Goal: Task Accomplishment & Management: Complete application form

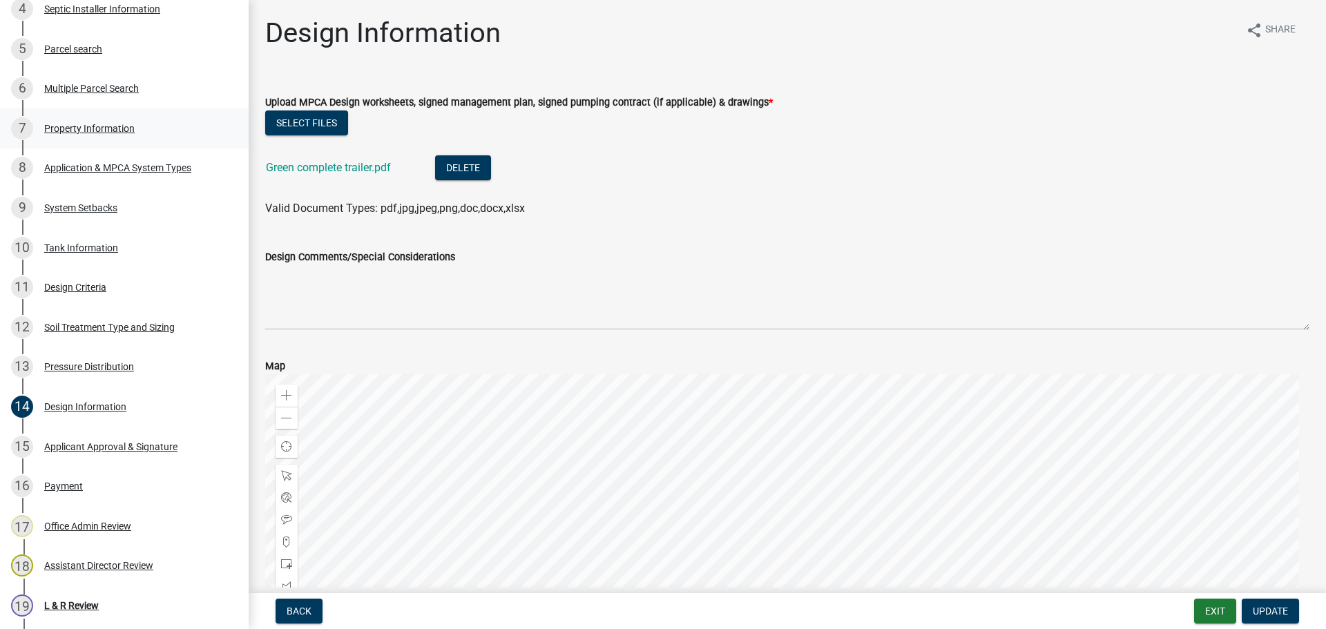
scroll to position [345, 0]
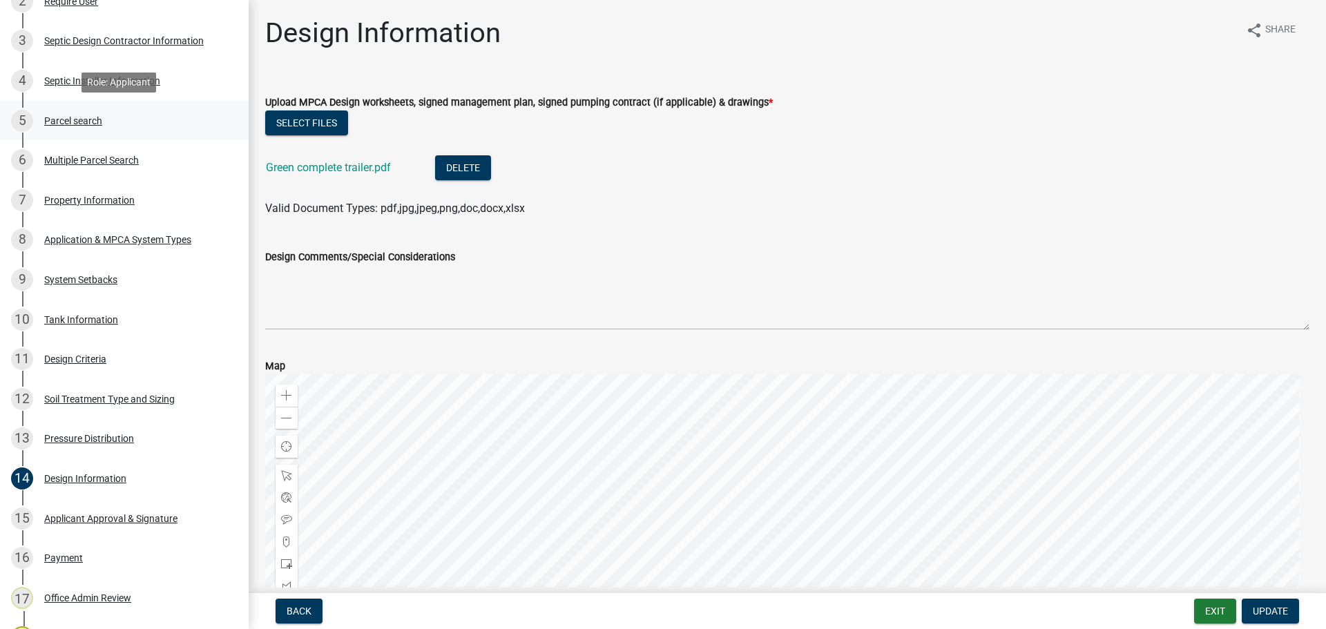
click at [99, 120] on div "Parcel search" at bounding box center [73, 121] width 58 height 10
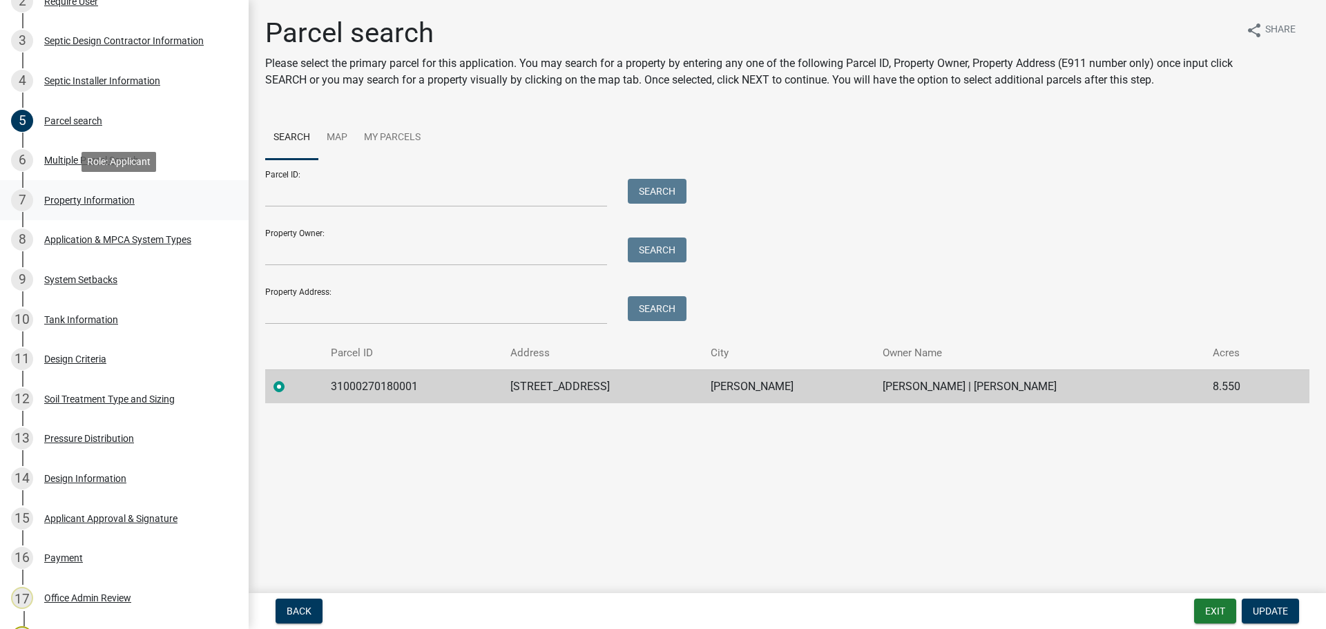
click at [127, 202] on div "Property Information" at bounding box center [89, 200] width 90 height 10
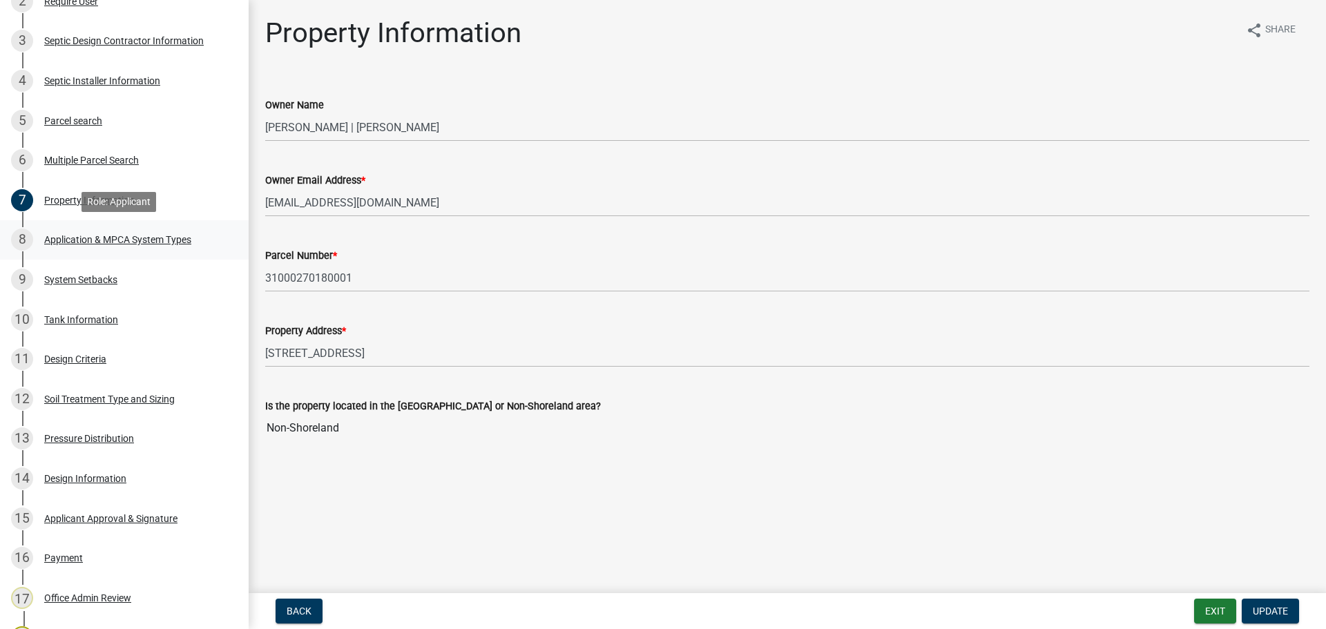
click at [124, 237] on div "Application & MPCA System Types" at bounding box center [117, 240] width 147 height 10
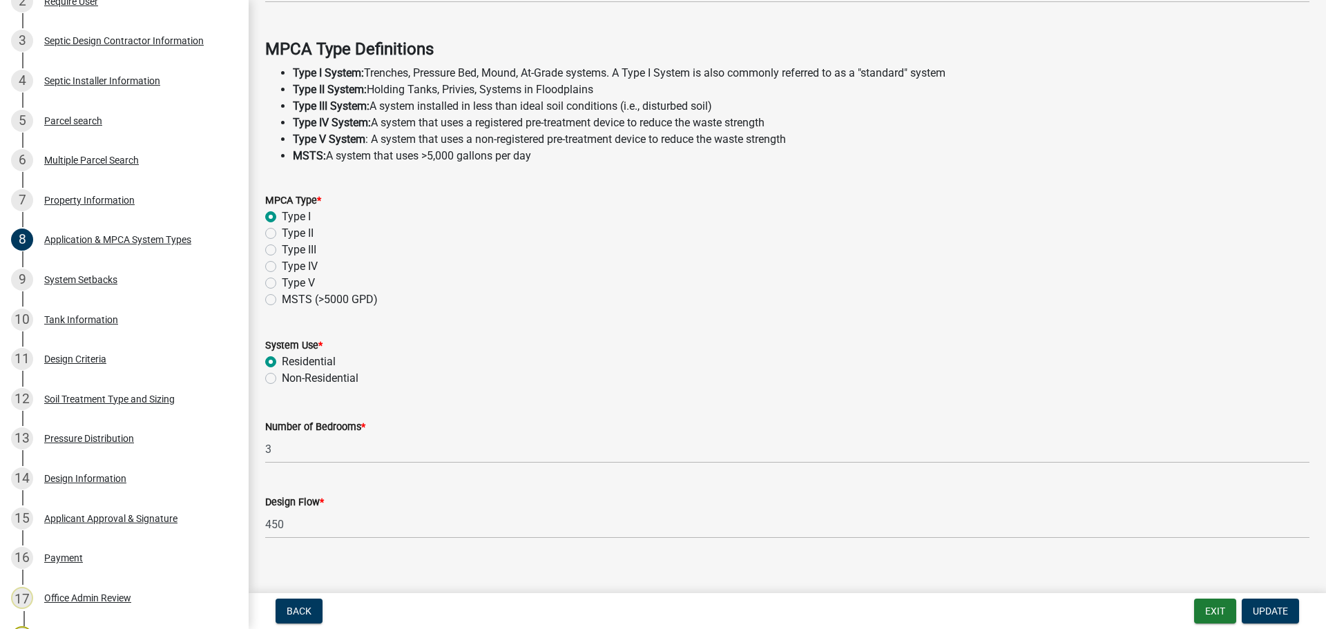
scroll to position [395, 0]
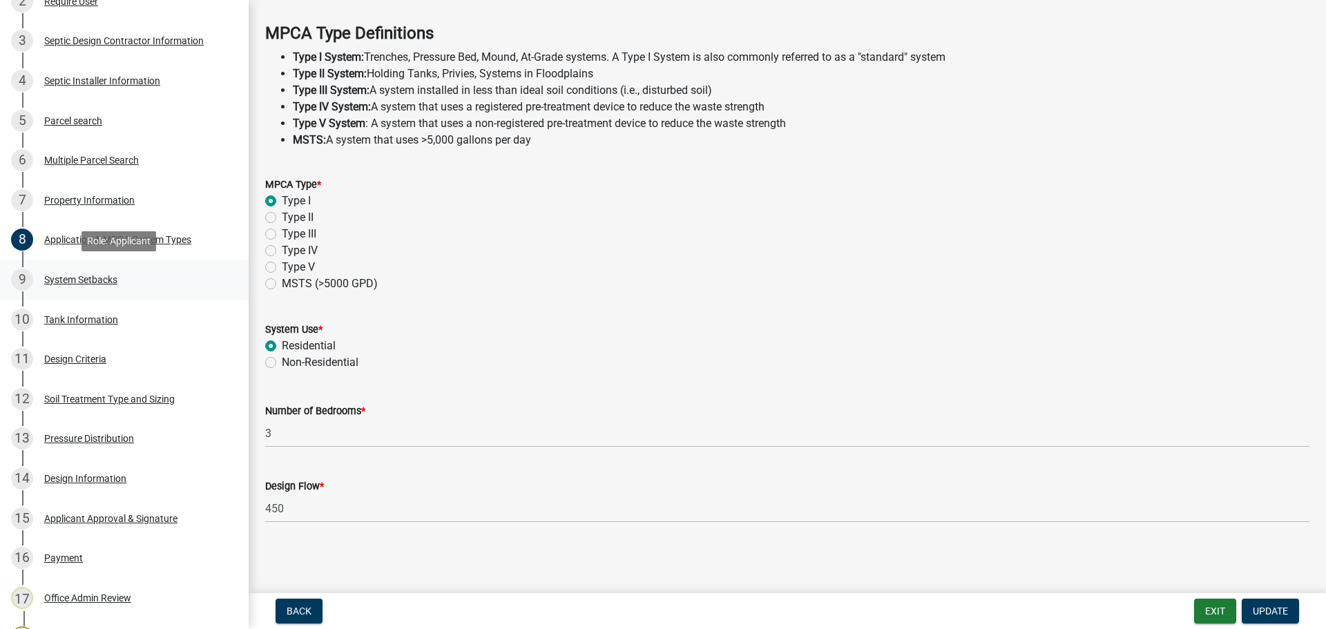
click at [94, 280] on div "System Setbacks" at bounding box center [80, 280] width 73 height 10
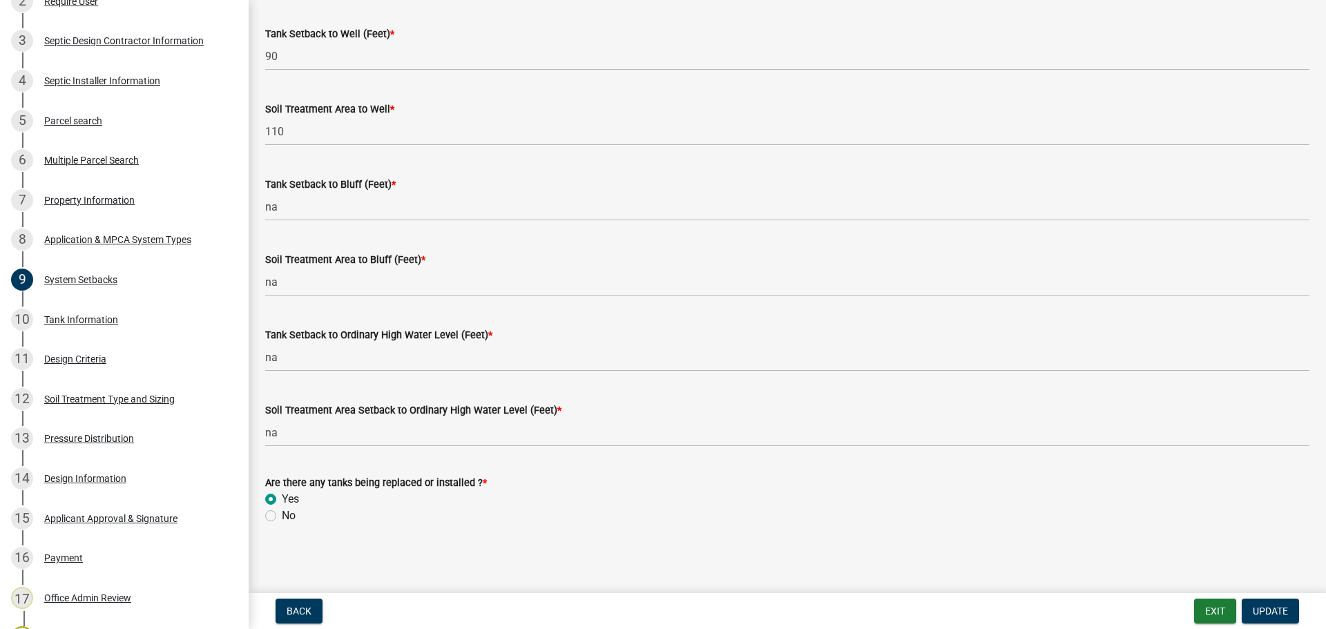
scroll to position [854, 0]
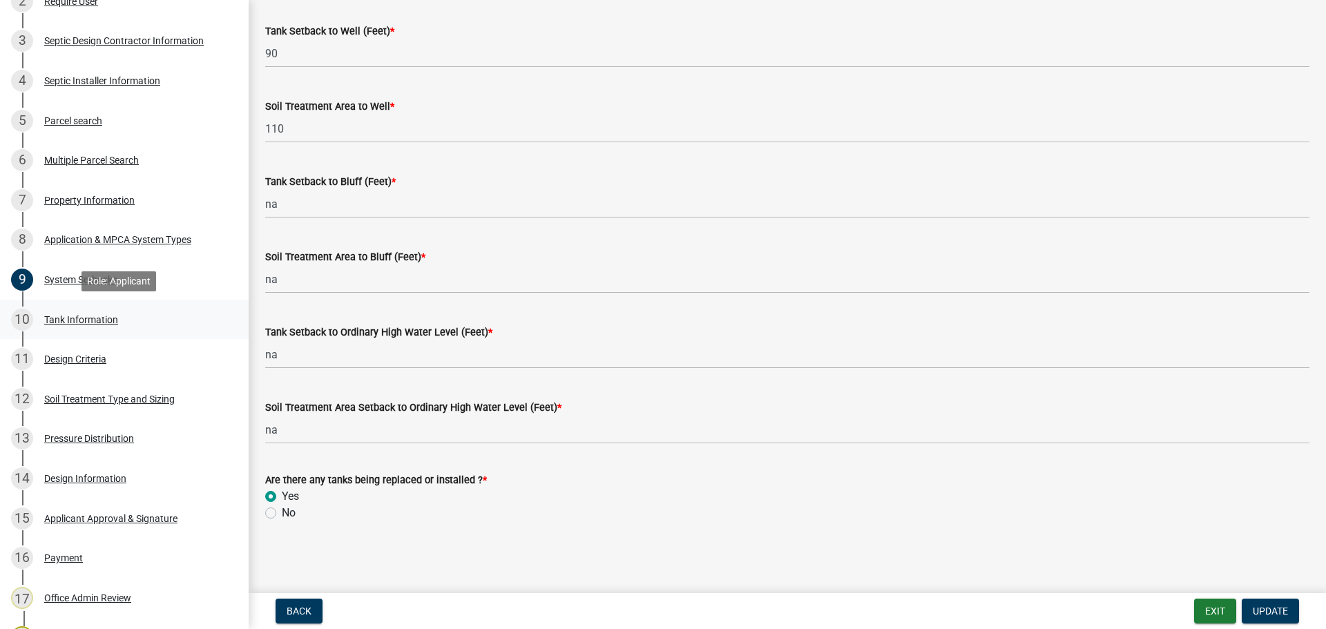
click at [52, 320] on div "Tank Information" at bounding box center [81, 320] width 74 height 10
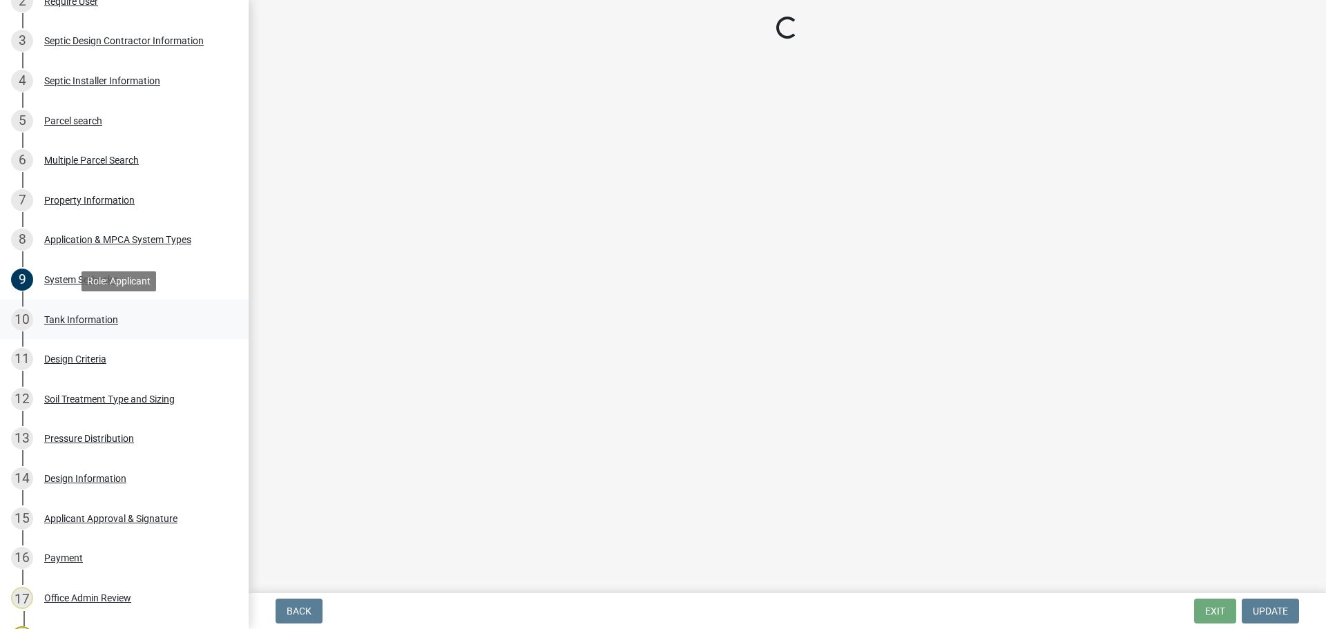
scroll to position [0, 0]
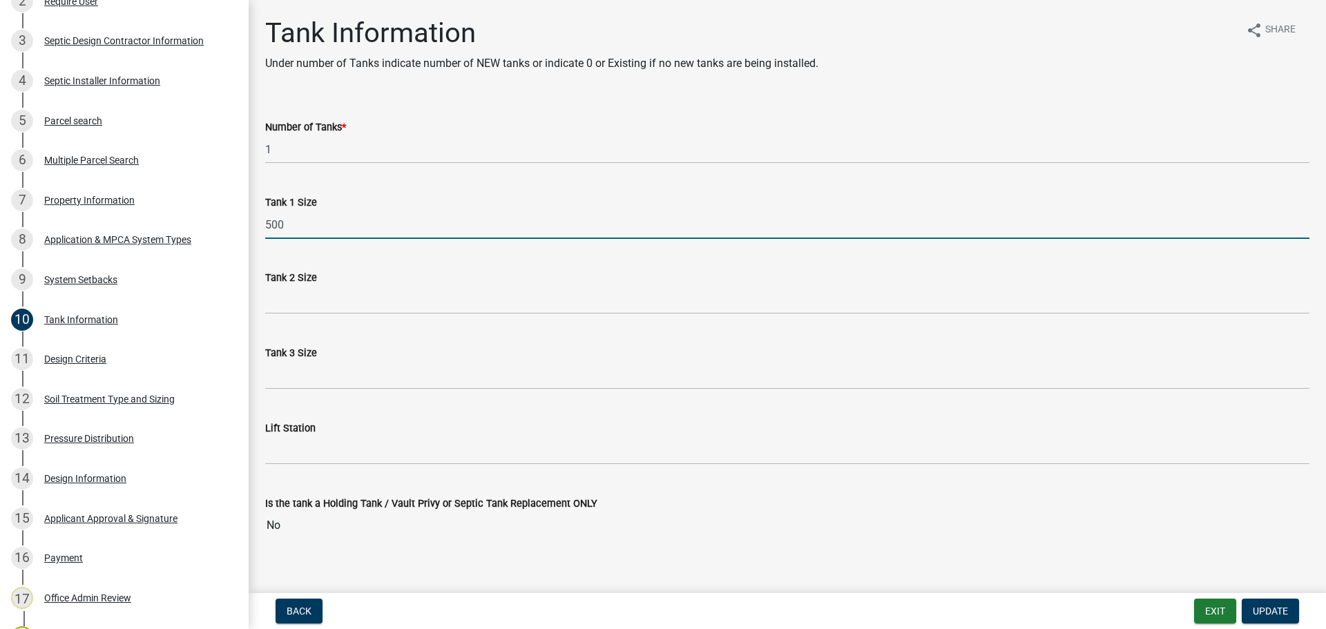
drag, startPoint x: 287, startPoint y: 227, endPoint x: 247, endPoint y: 224, distance: 40.8
click at [247, 224] on div "Subsurface Sewage Treatment System (SSTS) Permit Application SSTS - 461917 View…" at bounding box center [663, 314] width 1326 height 629
type input "1000 existing"
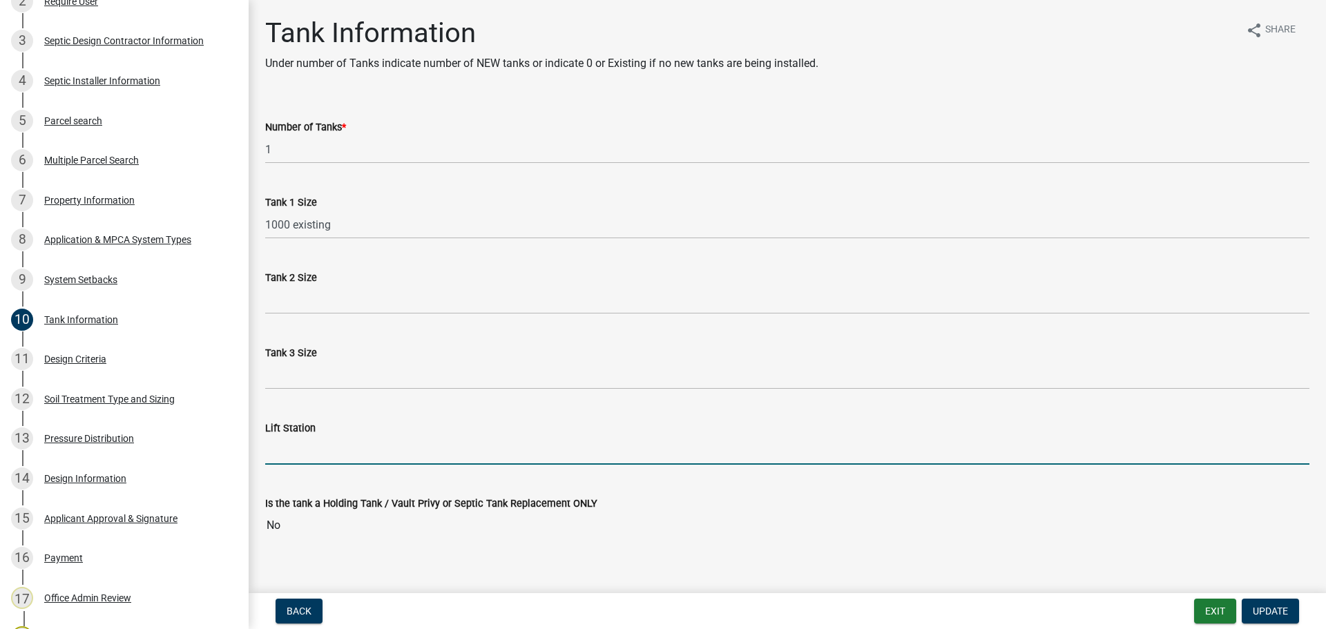
click at [349, 460] on input "Lift Station" at bounding box center [787, 450] width 1044 height 28
type input "500 new"
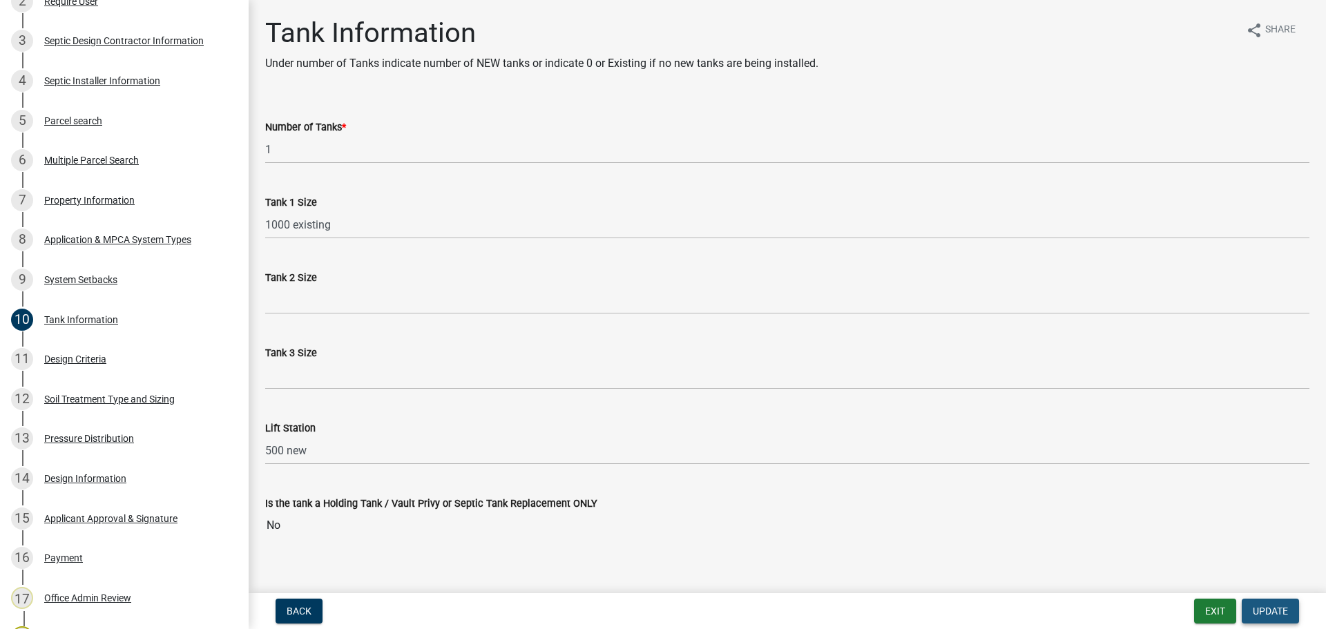
click at [1290, 608] on button "Update" at bounding box center [1270, 611] width 57 height 25
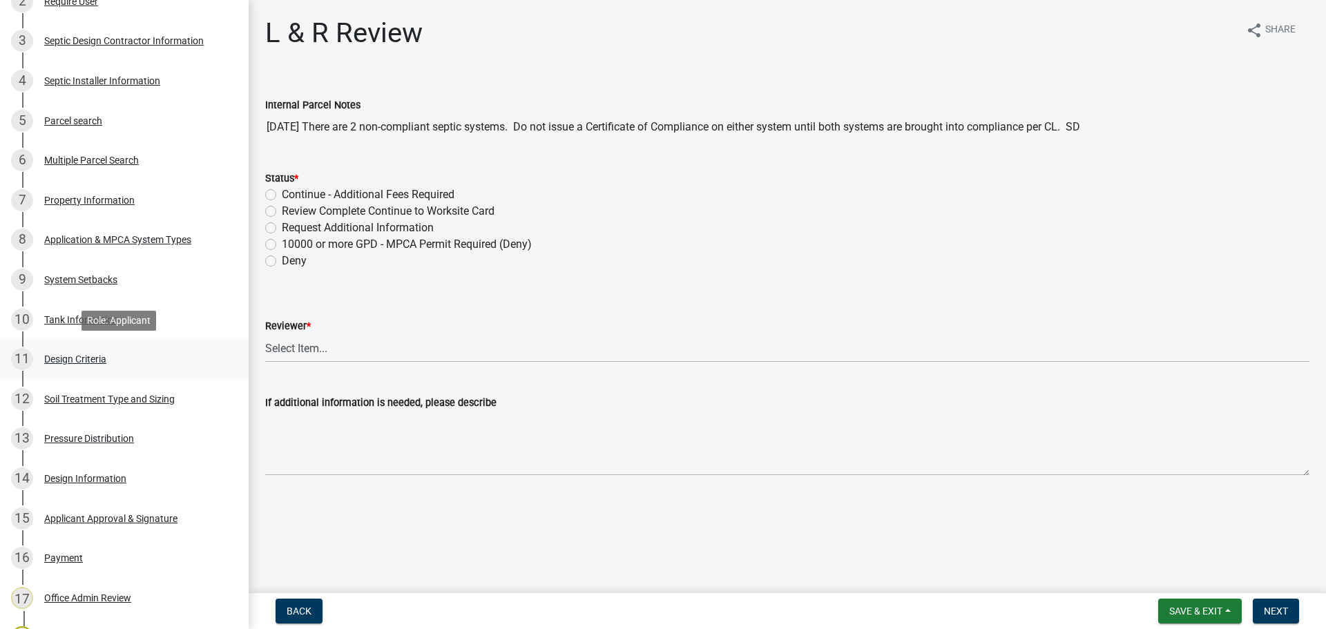
click at [99, 367] on div "11 Design Criteria" at bounding box center [118, 359] width 215 height 22
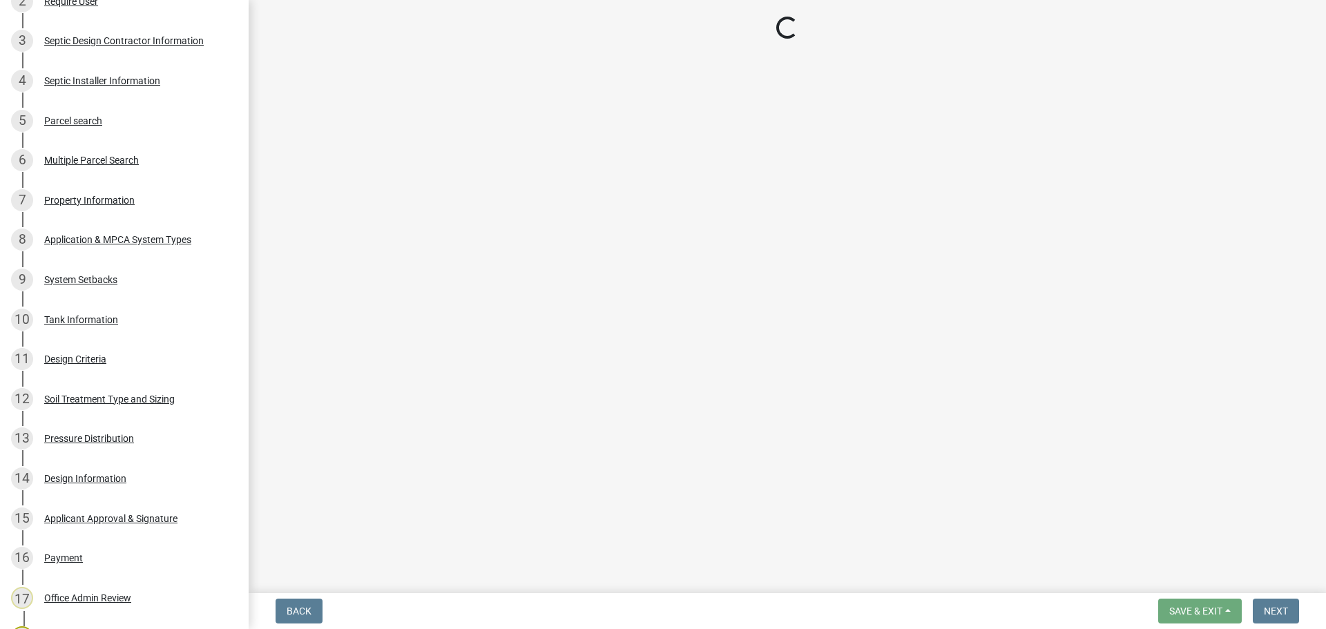
select select "48244220-b2d5-4708-94fb-eec21d20ddbb"
select select "4229e383-8b85-4b32-ab4b-b432a830edeb"
select select "45db2b75-262a-4f3c-9010-aae25997cba1"
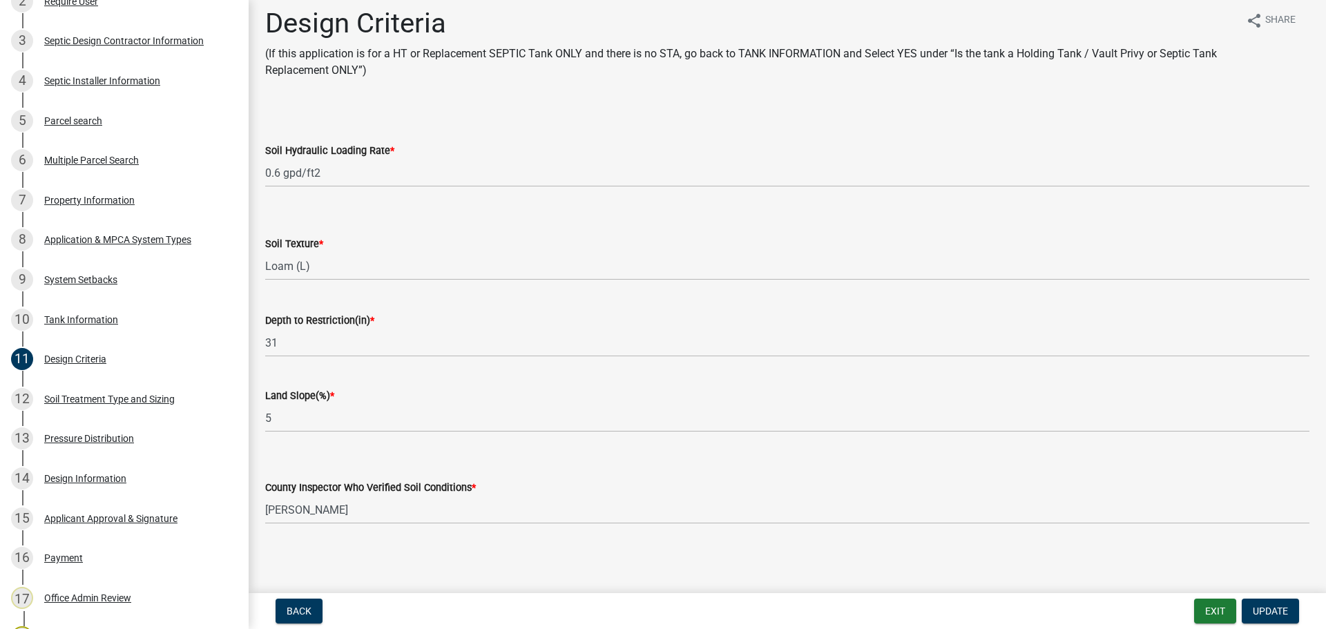
scroll to position [12, 0]
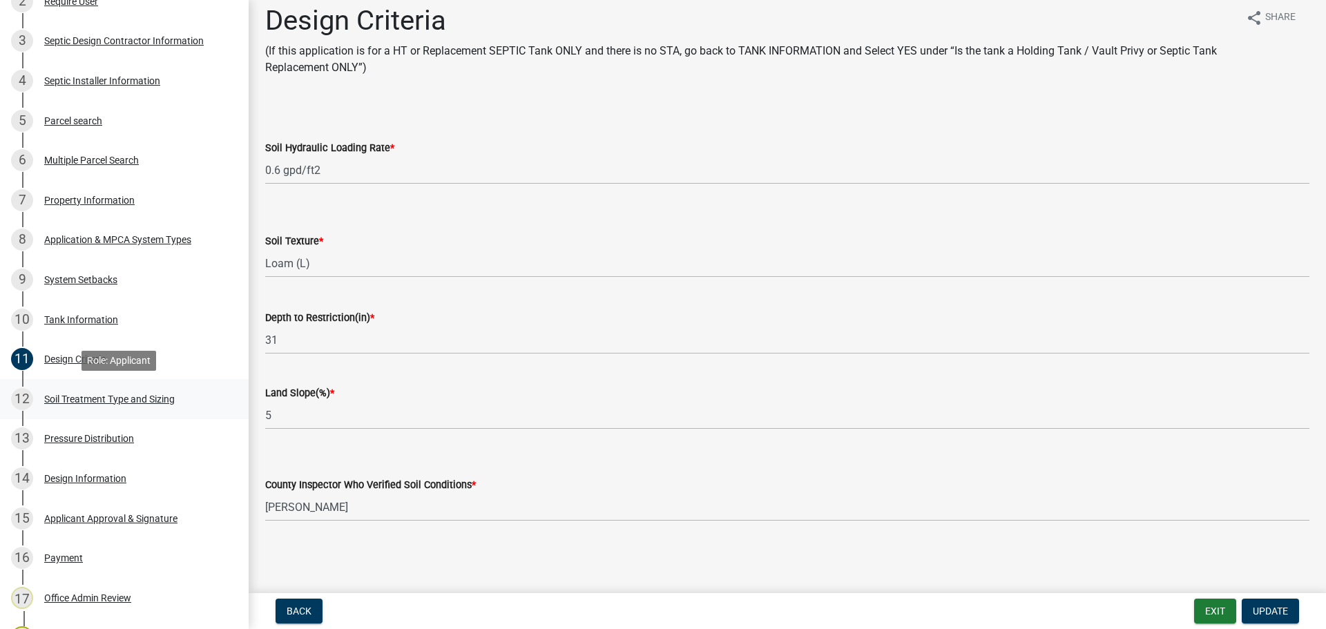
click at [90, 396] on div "Soil Treatment Type and Sizing" at bounding box center [109, 399] width 131 height 10
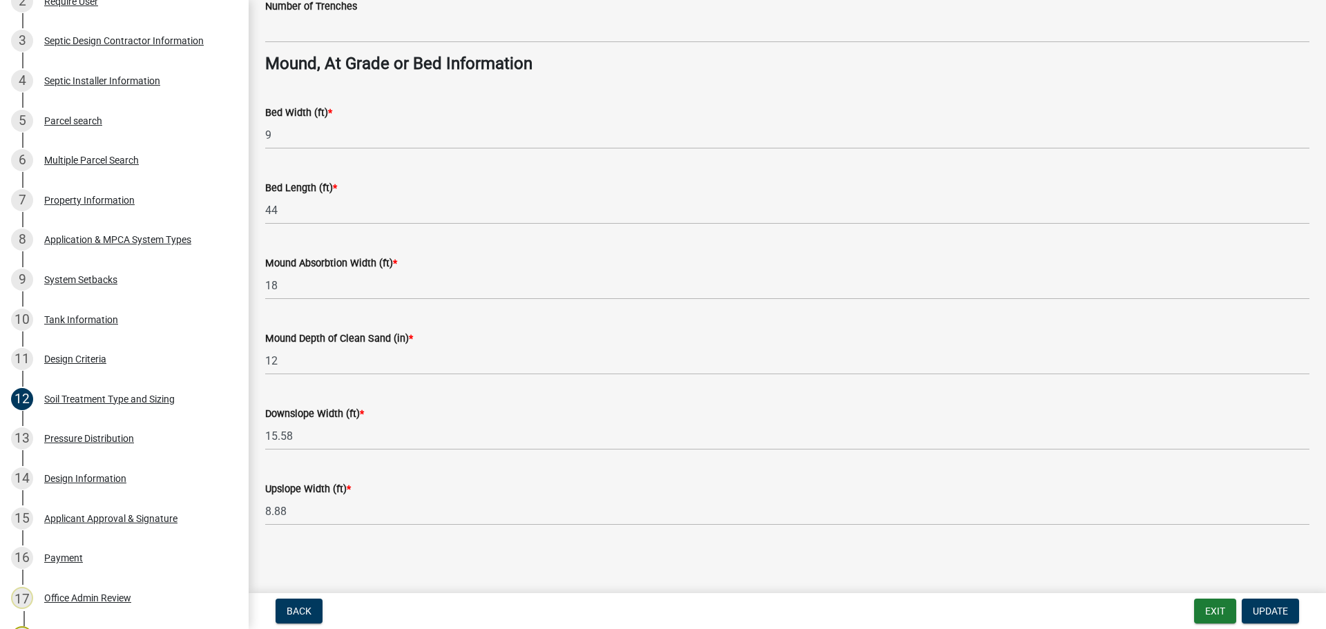
scroll to position [1001, 0]
click at [119, 434] on div "Pressure Distribution" at bounding box center [89, 439] width 90 height 10
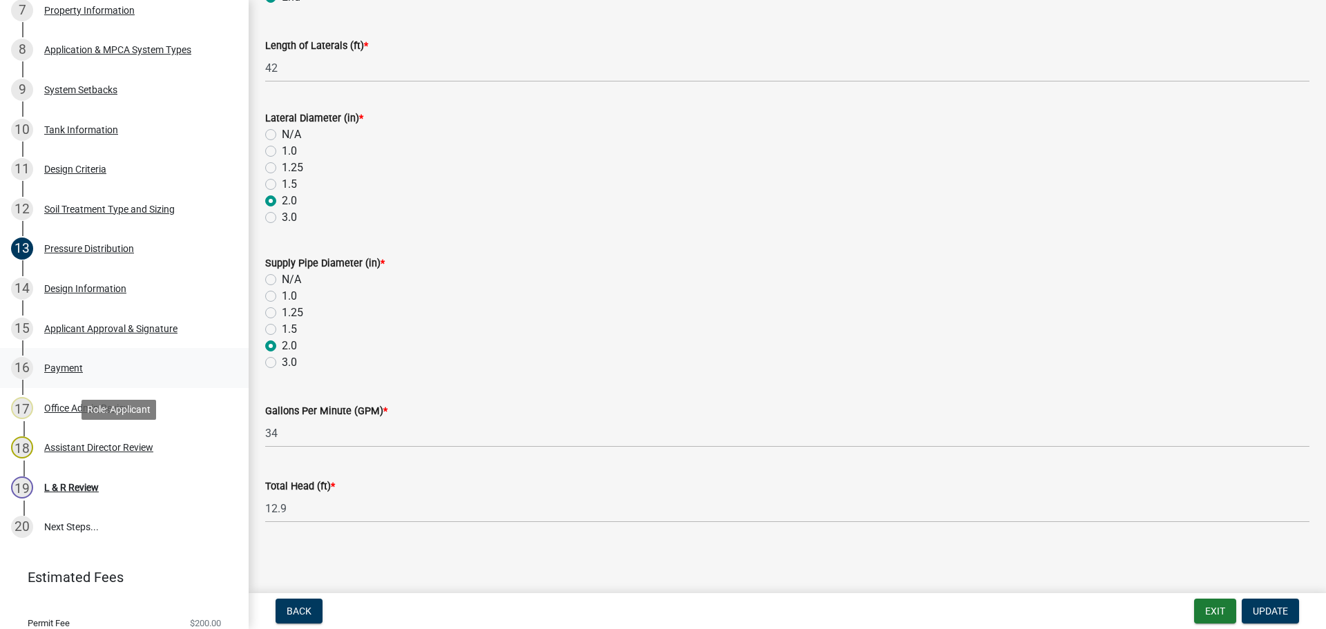
scroll to position [582, 0]
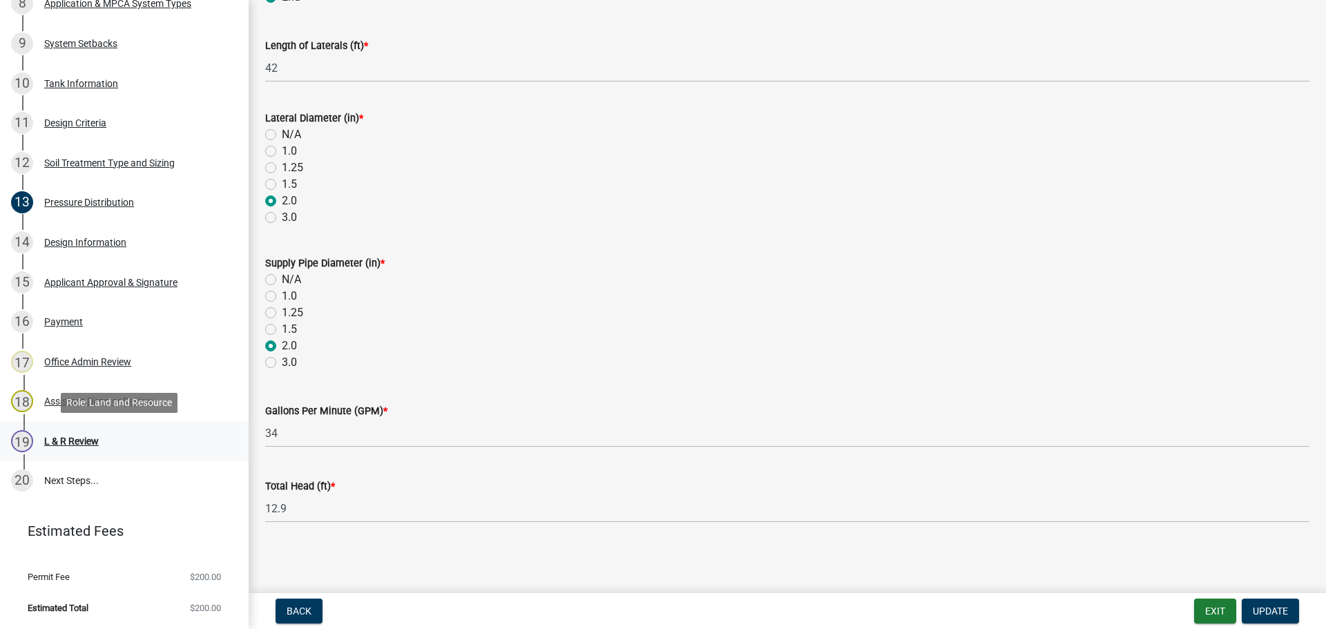
click at [106, 449] on div "19 L & R Review" at bounding box center [118, 441] width 215 height 22
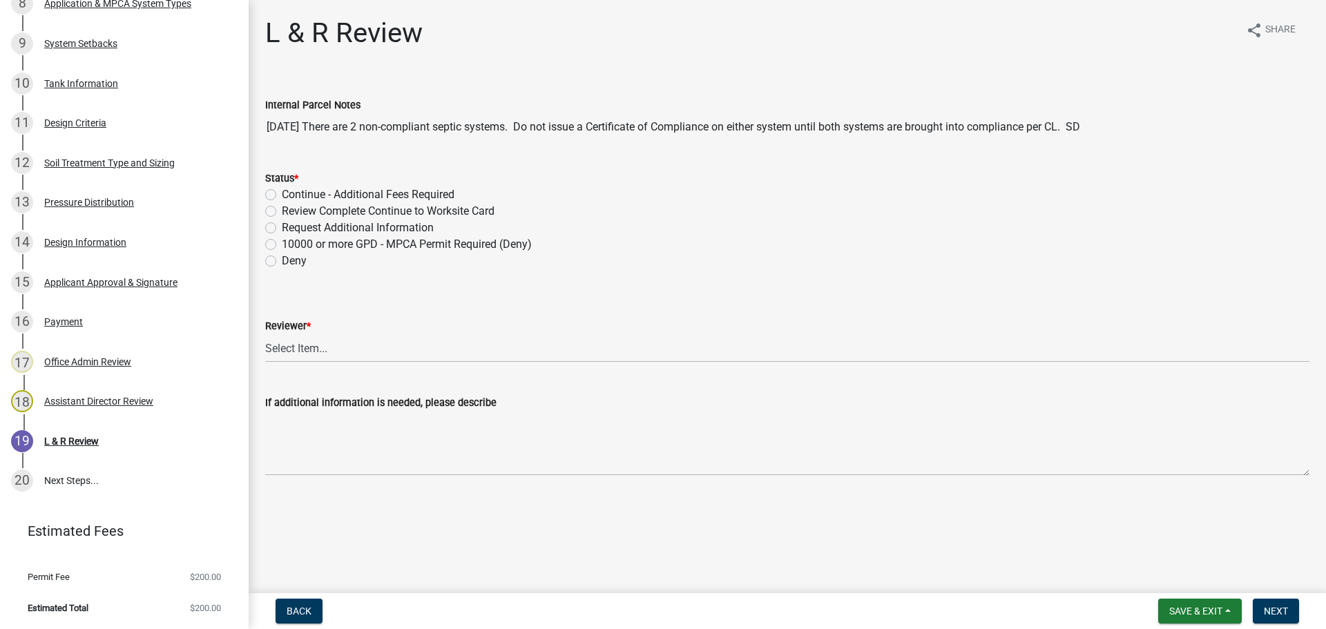
click at [307, 209] on label "Review Complete Continue to Worksite Card" at bounding box center [388, 211] width 213 height 17
click at [291, 209] on input "Review Complete Continue to Worksite Card" at bounding box center [286, 207] width 9 height 9
radio input "true"
click at [351, 351] on select "Select Item... [PERSON_NAME] [PERSON_NAME] [PERSON_NAME] [PERSON_NAME] [PERSON_…" at bounding box center [787, 348] width 1044 height 28
click at [265, 334] on select "Select Item... [PERSON_NAME] [PERSON_NAME] [PERSON_NAME] [PERSON_NAME] [PERSON_…" at bounding box center [787, 348] width 1044 height 28
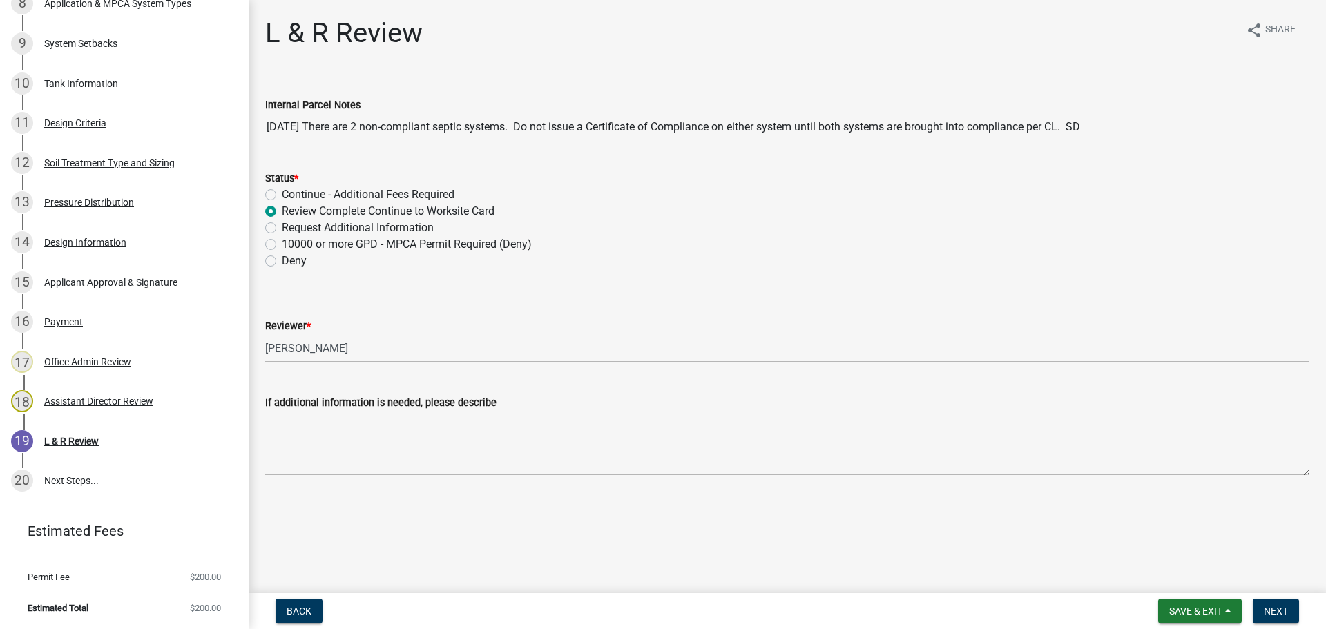
select select "0a311807-450c-48b8-9321-97c7e4f11950"
click at [1274, 611] on span "Next" at bounding box center [1276, 611] width 24 height 11
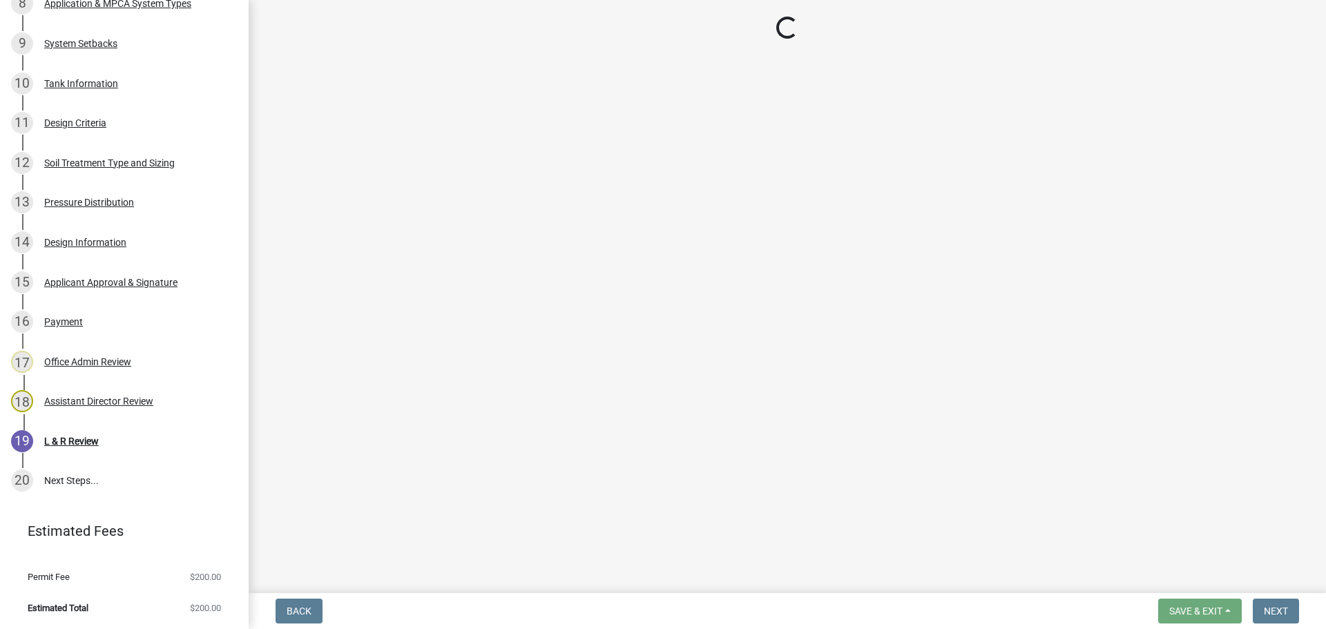
scroll to position [740, 0]
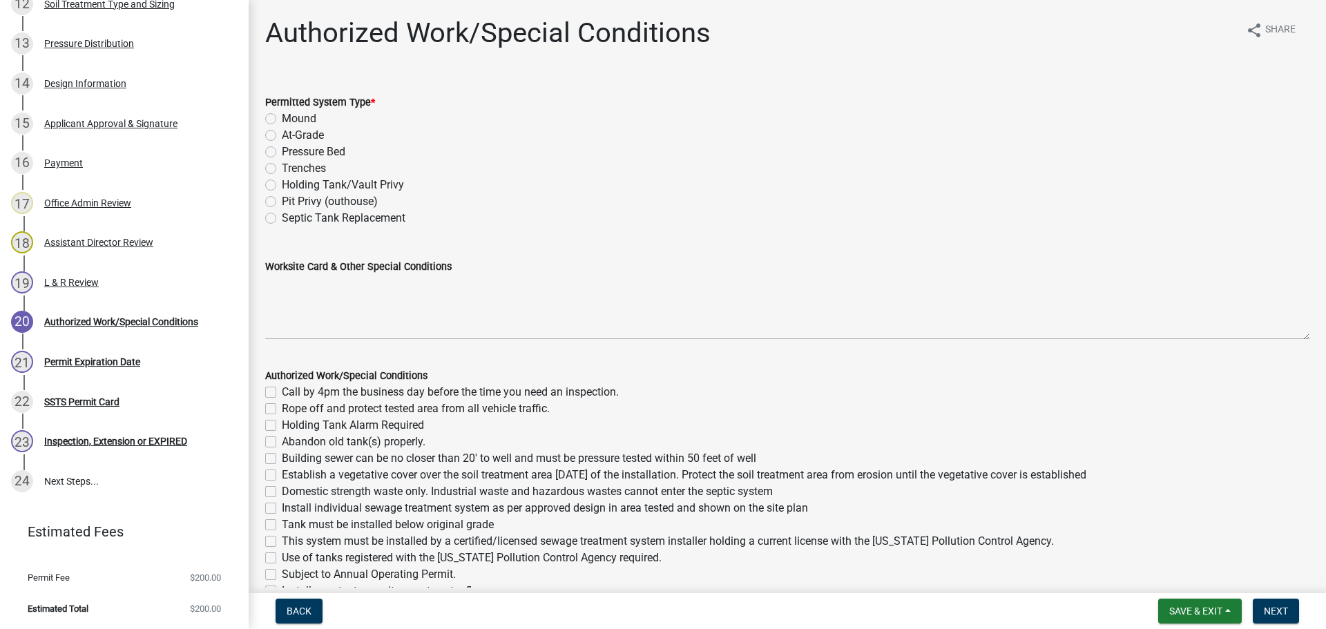
click at [282, 120] on label "Mound" at bounding box center [299, 119] width 35 height 17
click at [282, 119] on input "Mound" at bounding box center [286, 115] width 9 height 9
radio input "true"
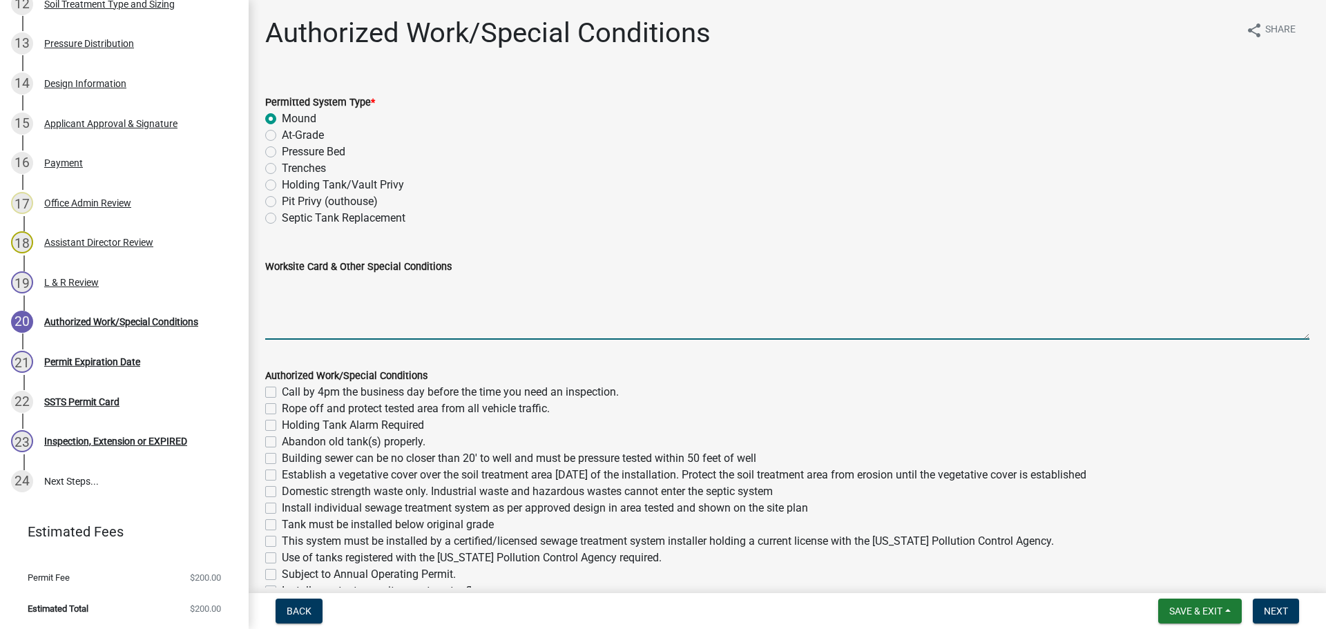
click at [326, 292] on textarea "Worksite Card & Other Special Conditions" at bounding box center [787, 307] width 1044 height 65
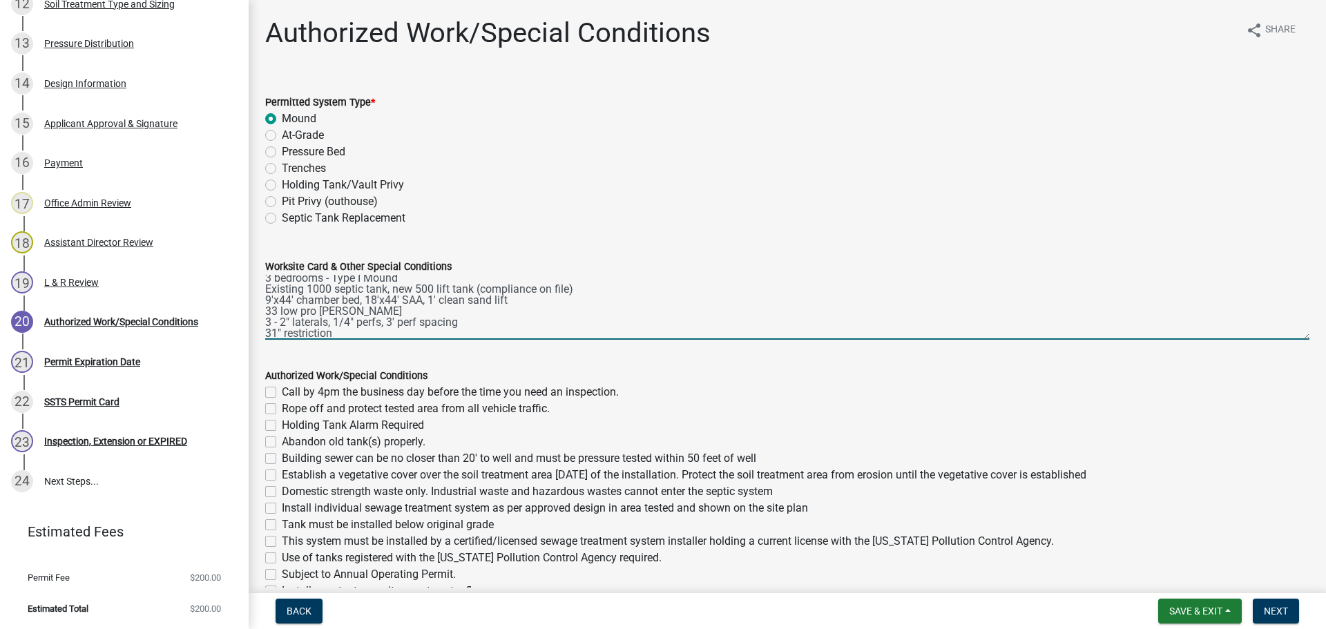
scroll to position [18, 0]
type textarea "3 bedrooms - Type I Mound Existing 1000 septic tank, new 500 lift tank (complia…"
click at [282, 391] on label "Call by 4pm the business day before the time you need an inspection." at bounding box center [450, 392] width 337 height 17
click at [282, 391] on input "Call by 4pm the business day before the time you need an inspection." at bounding box center [286, 388] width 9 height 9
checkbox input "true"
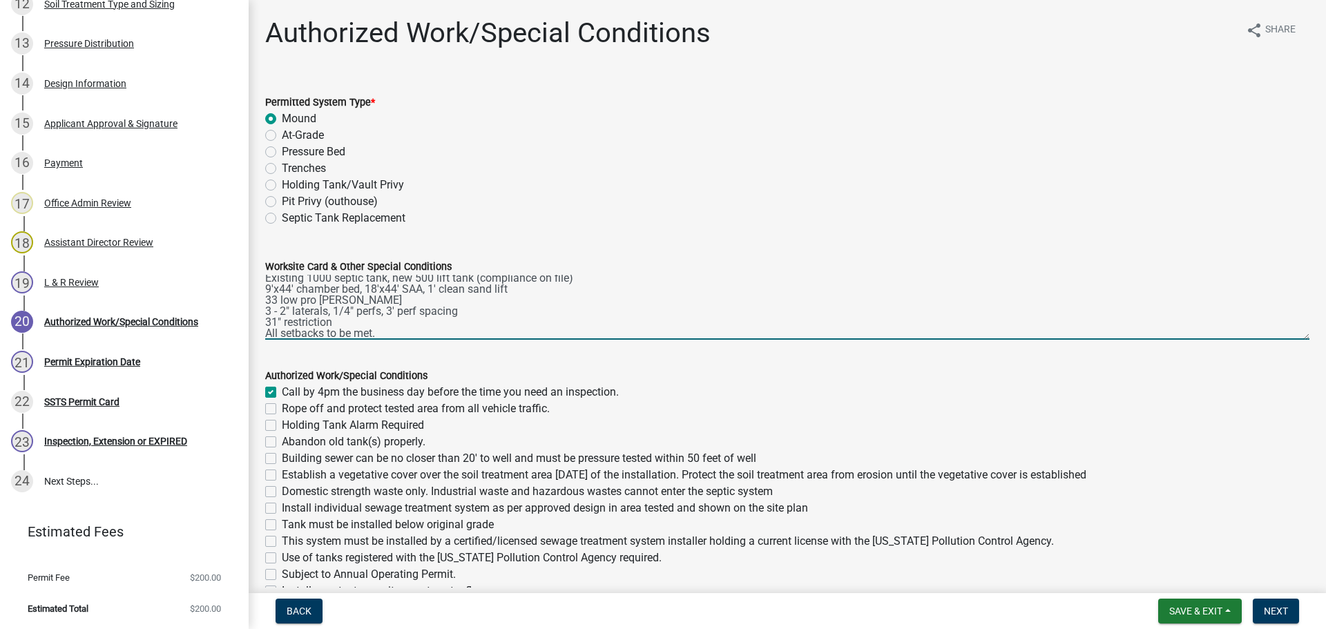
checkbox input "false"
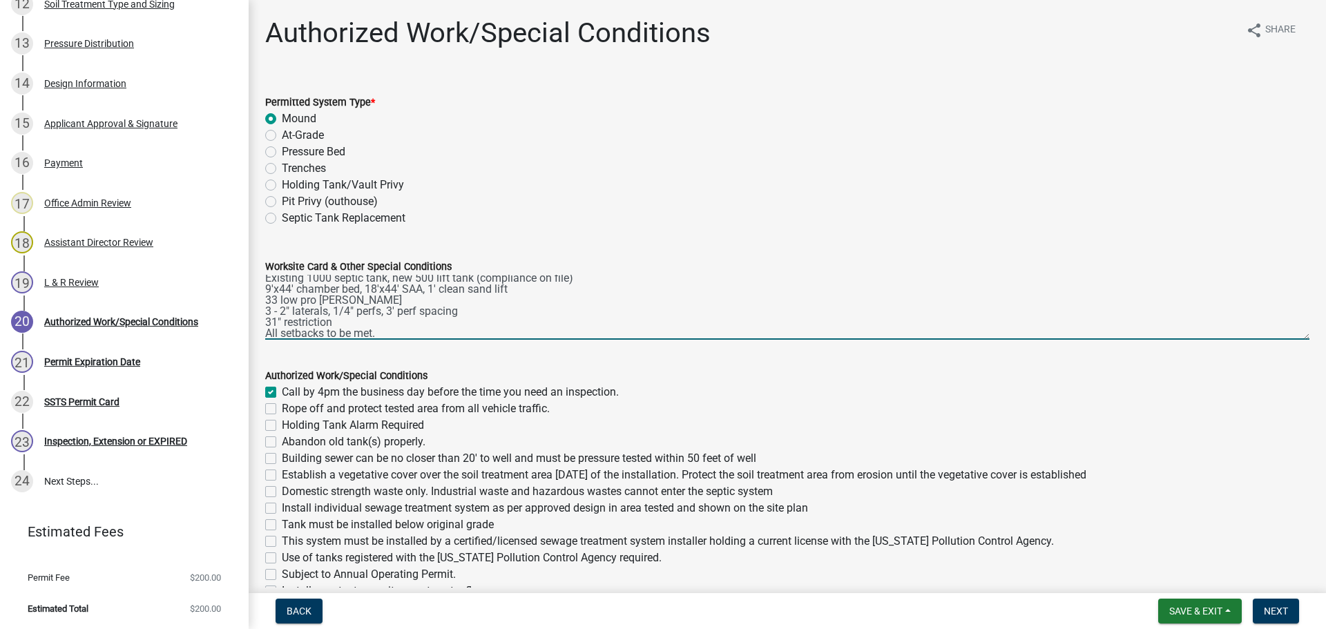
checkbox input "false"
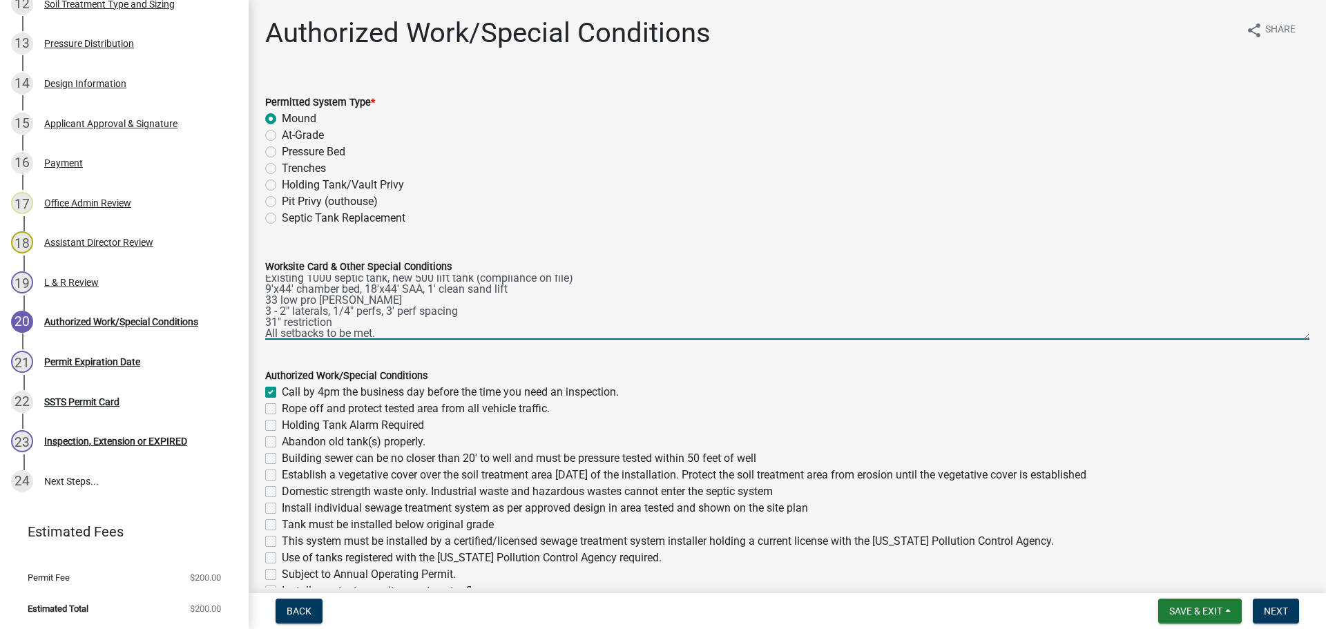
checkbox input "false"
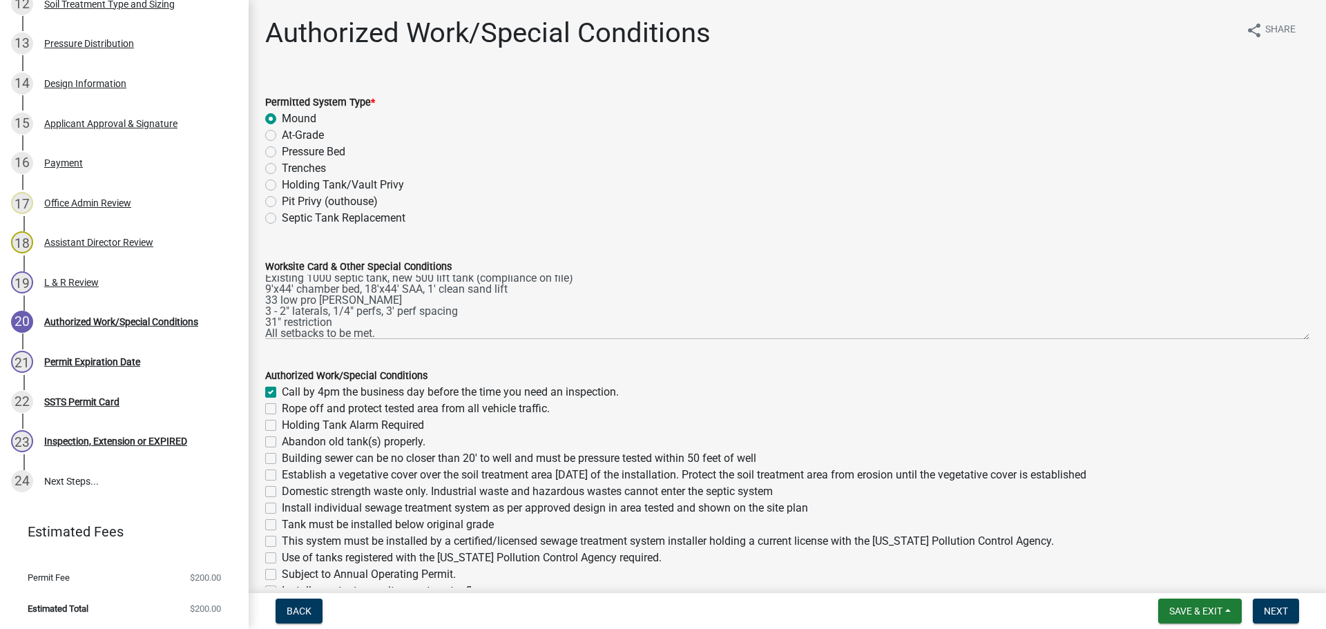
click at [282, 410] on label "Rope off and protect tested area from all vehicle traffic." at bounding box center [416, 409] width 268 height 17
click at [282, 410] on input "Rope off and protect tested area from all vehicle traffic." at bounding box center [286, 405] width 9 height 9
checkbox input "true"
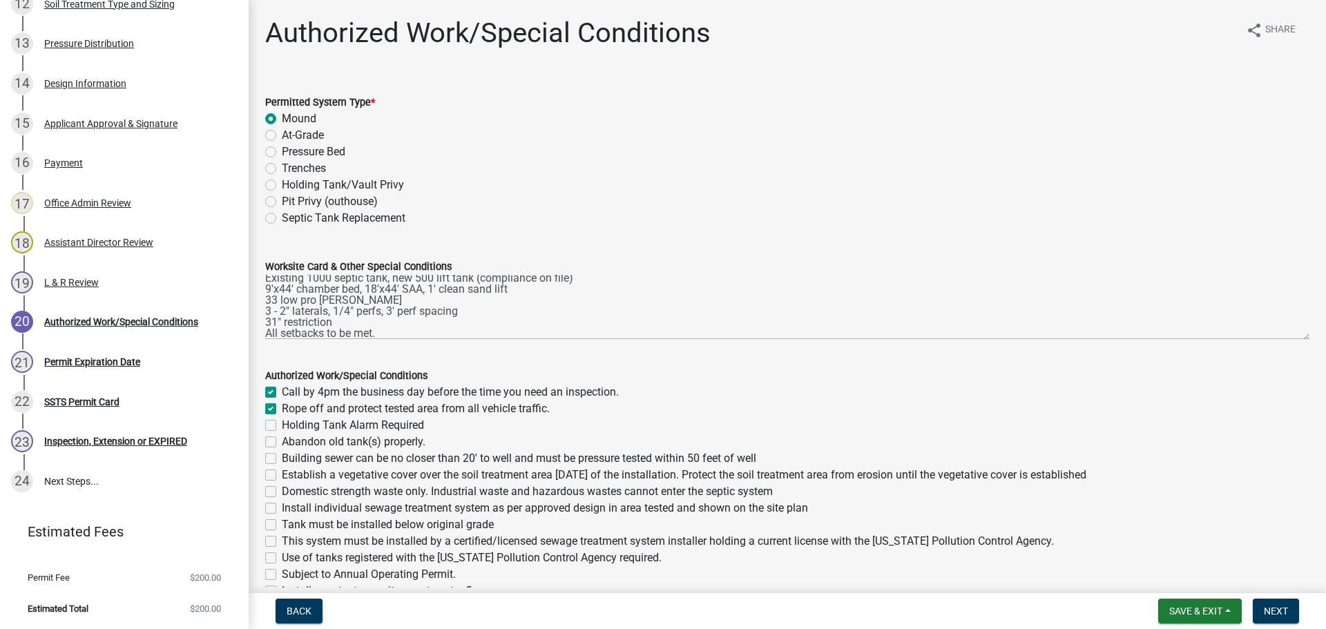
checkbox input "false"
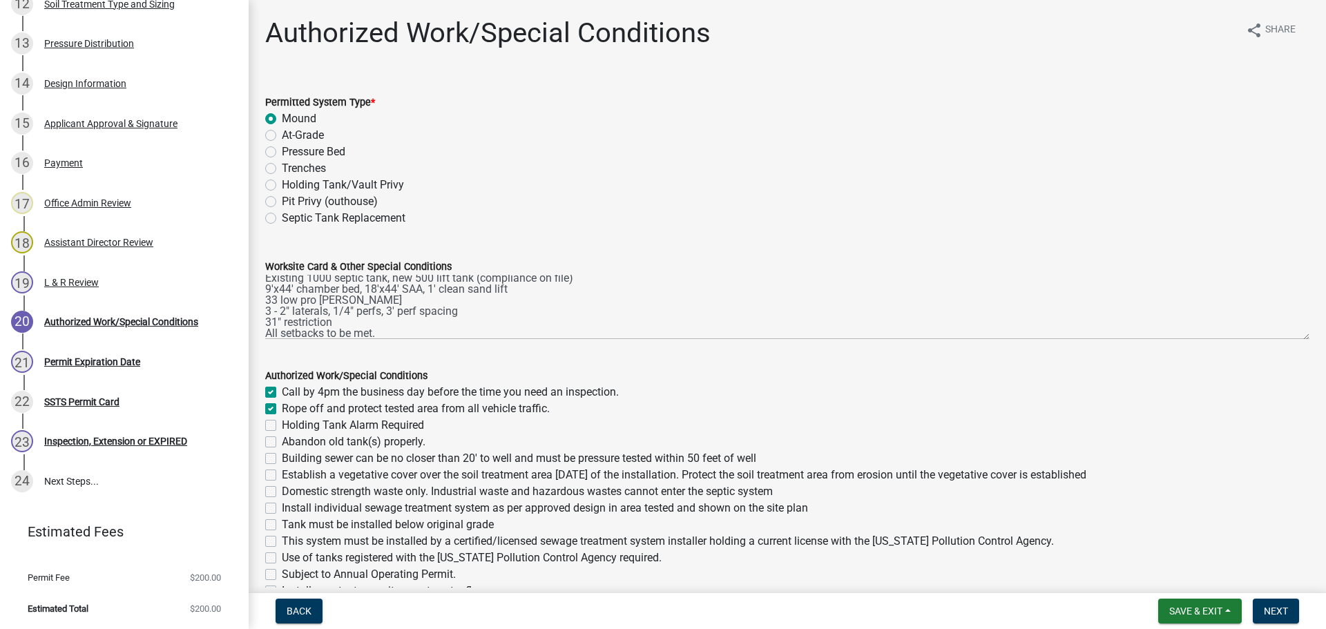
checkbox input "false"
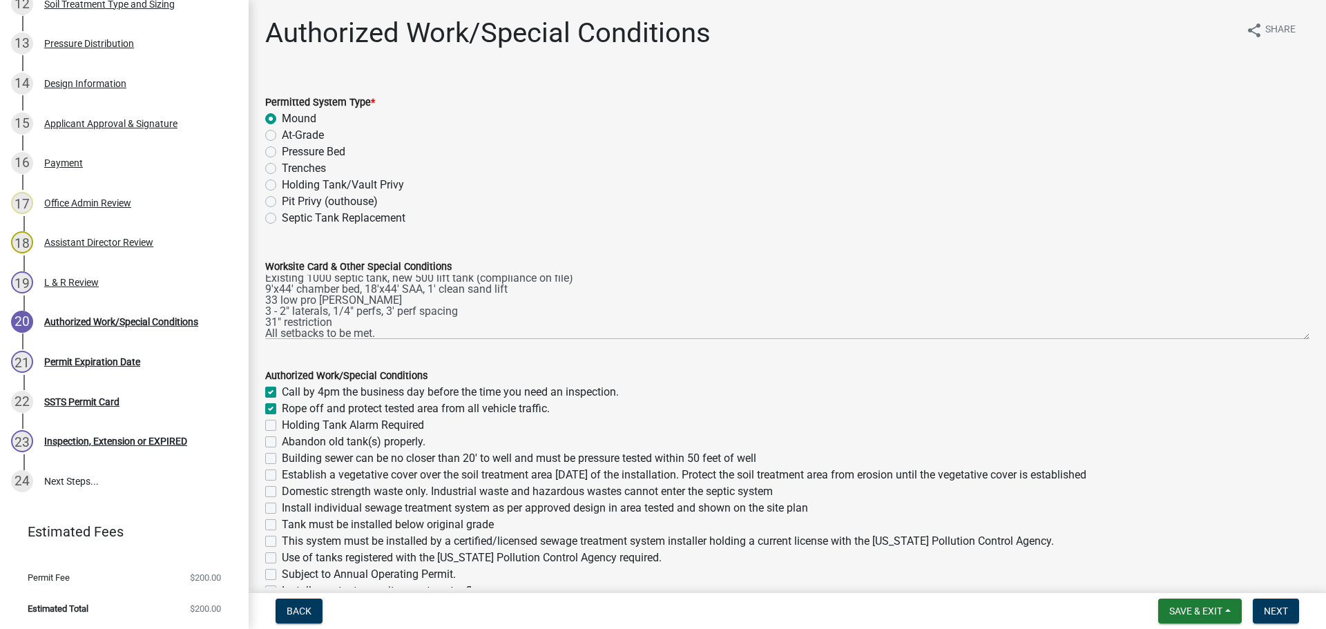
checkbox input "false"
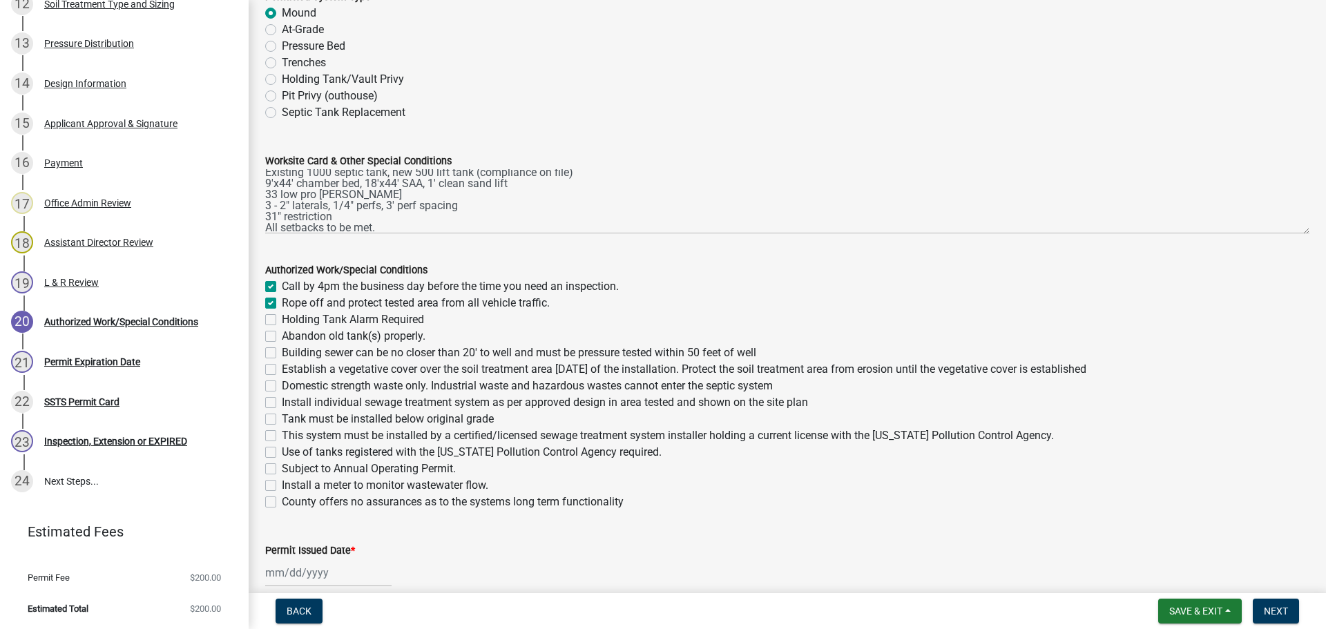
scroll to position [138, 0]
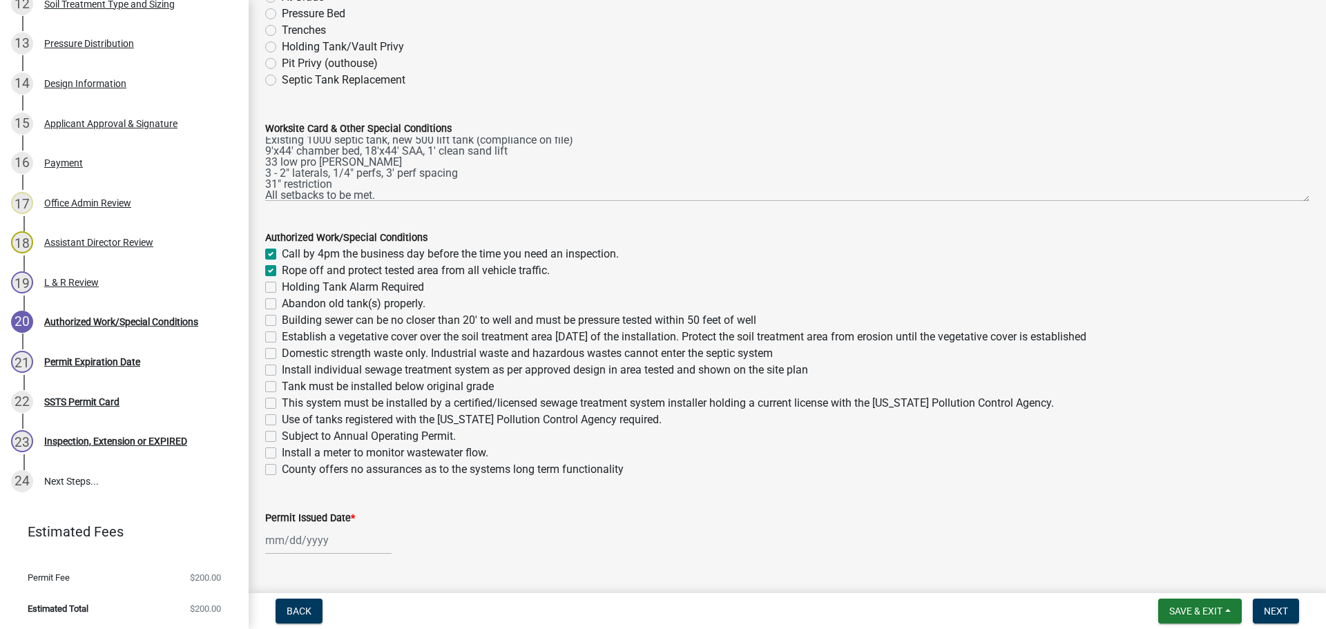
click at [282, 321] on label "Building sewer can be no closer than 20' to well and must be pressure tested wi…" at bounding box center [519, 320] width 474 height 17
click at [282, 321] on input "Building sewer can be no closer than 20' to well and must be pressure tested wi…" at bounding box center [286, 316] width 9 height 9
checkbox input "true"
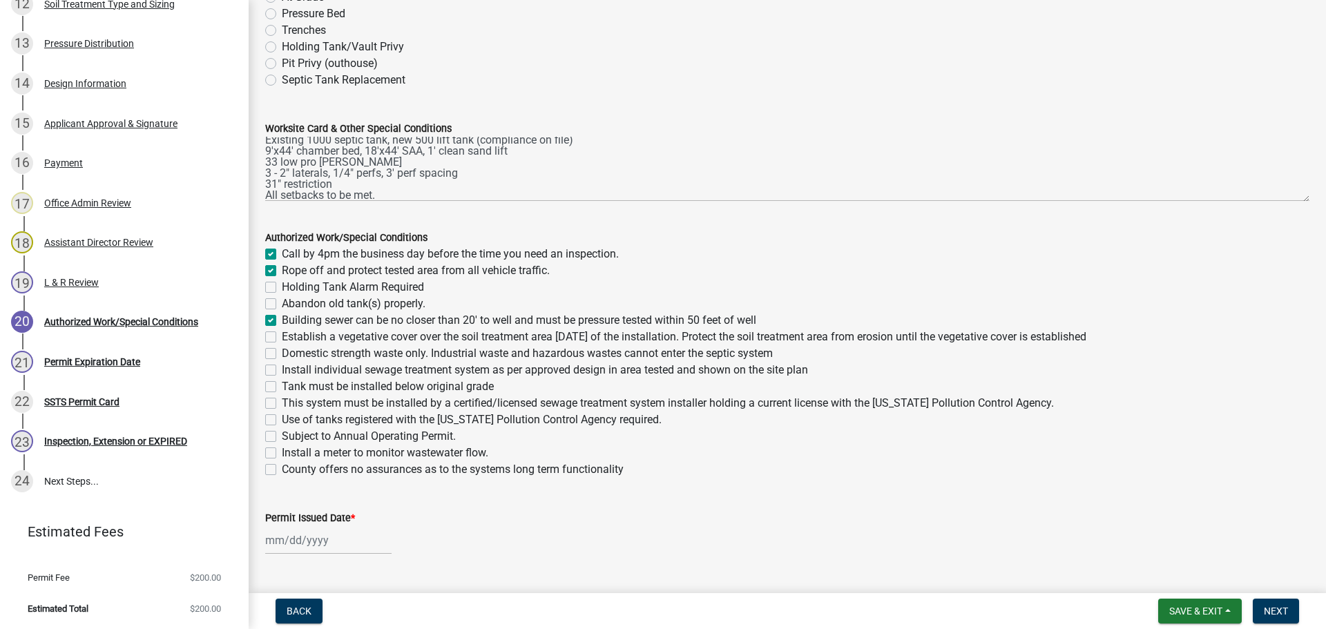
checkbox input "false"
checkbox input "true"
checkbox input "false"
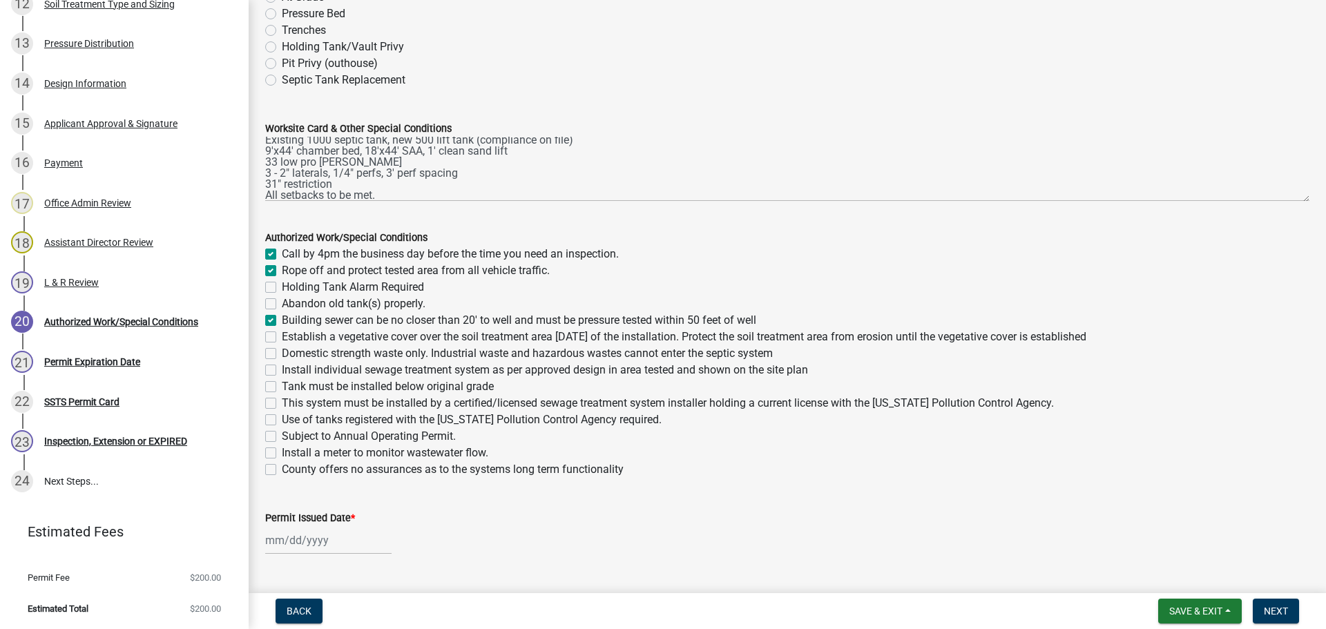
checkbox input "false"
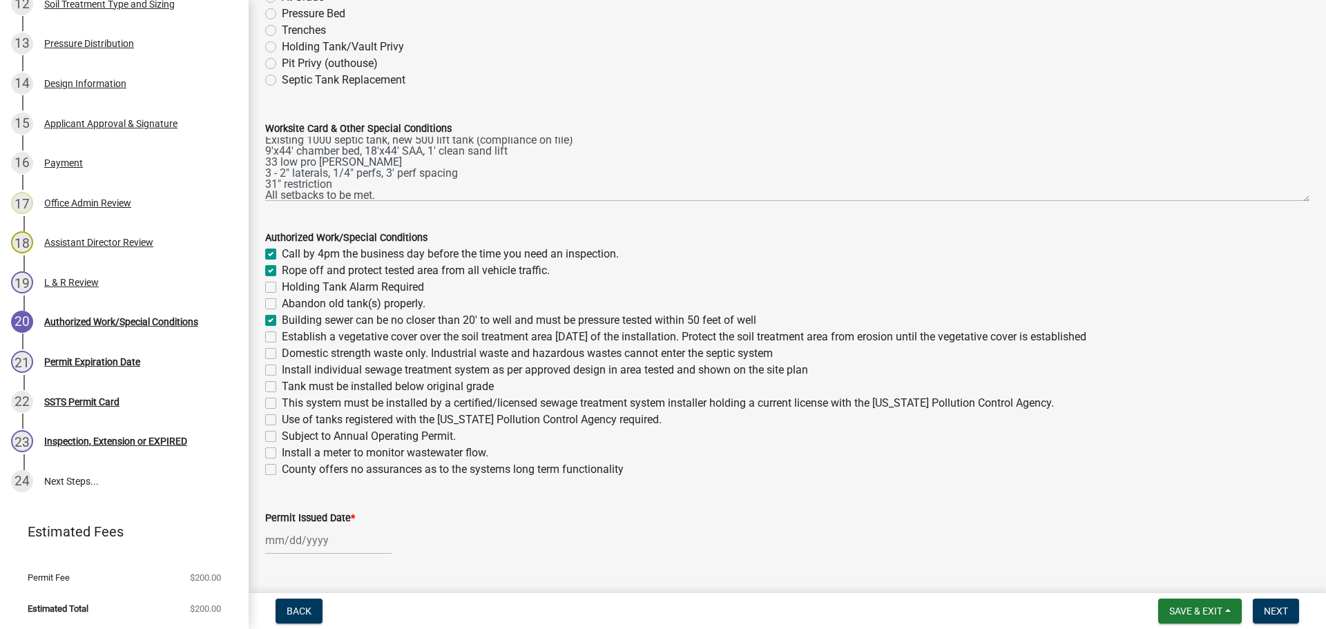
checkbox input "false"
click at [282, 338] on label "Establish a vegetative cover over the soil treatment area [DATE] of the install…" at bounding box center [684, 337] width 805 height 17
click at [282, 338] on input "Establish a vegetative cover over the soil treatment area [DATE] of the install…" at bounding box center [286, 333] width 9 height 9
checkbox input "true"
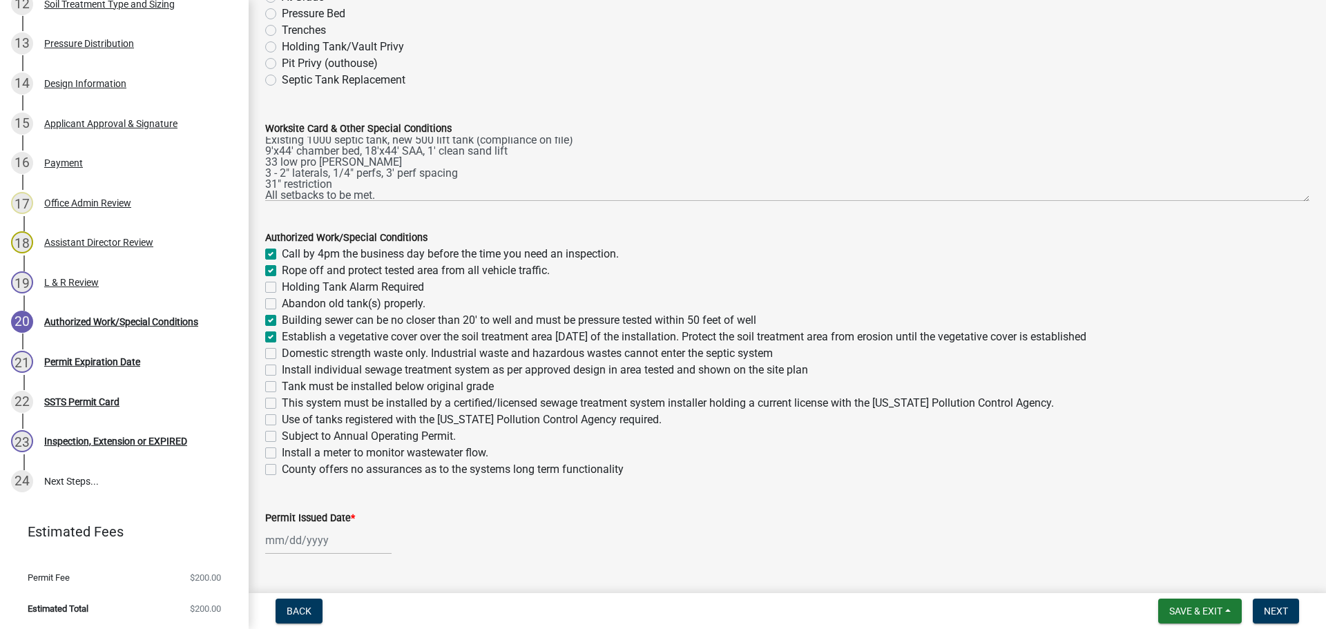
checkbox input "true"
checkbox input "false"
checkbox input "true"
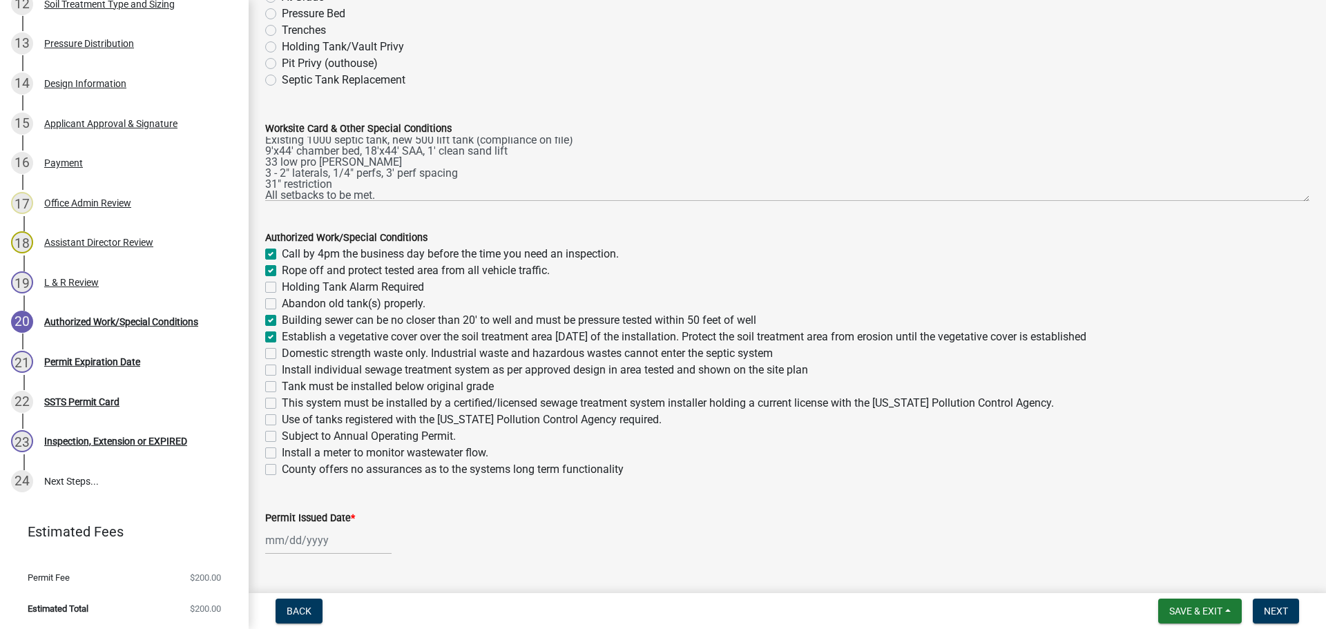
checkbox input "true"
checkbox input "false"
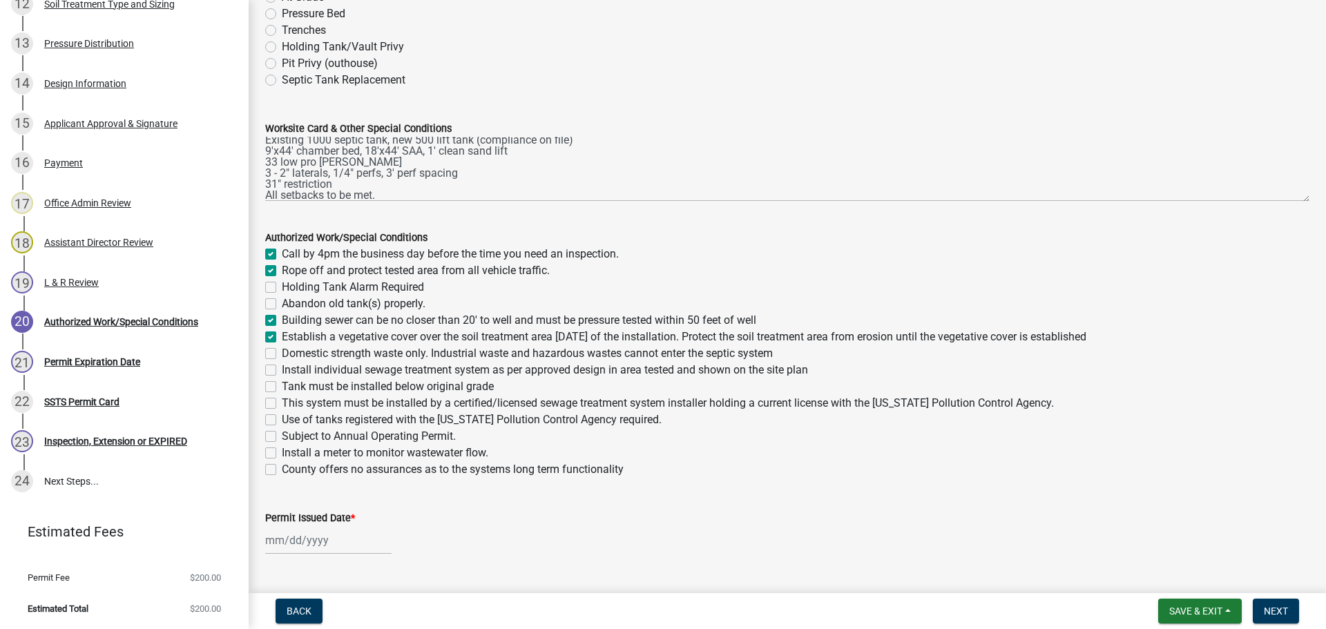
checkbox input "false"
click at [282, 352] on label "Domestic strength waste only. Industrial waste and hazardous wastes cannot ente…" at bounding box center [527, 353] width 491 height 17
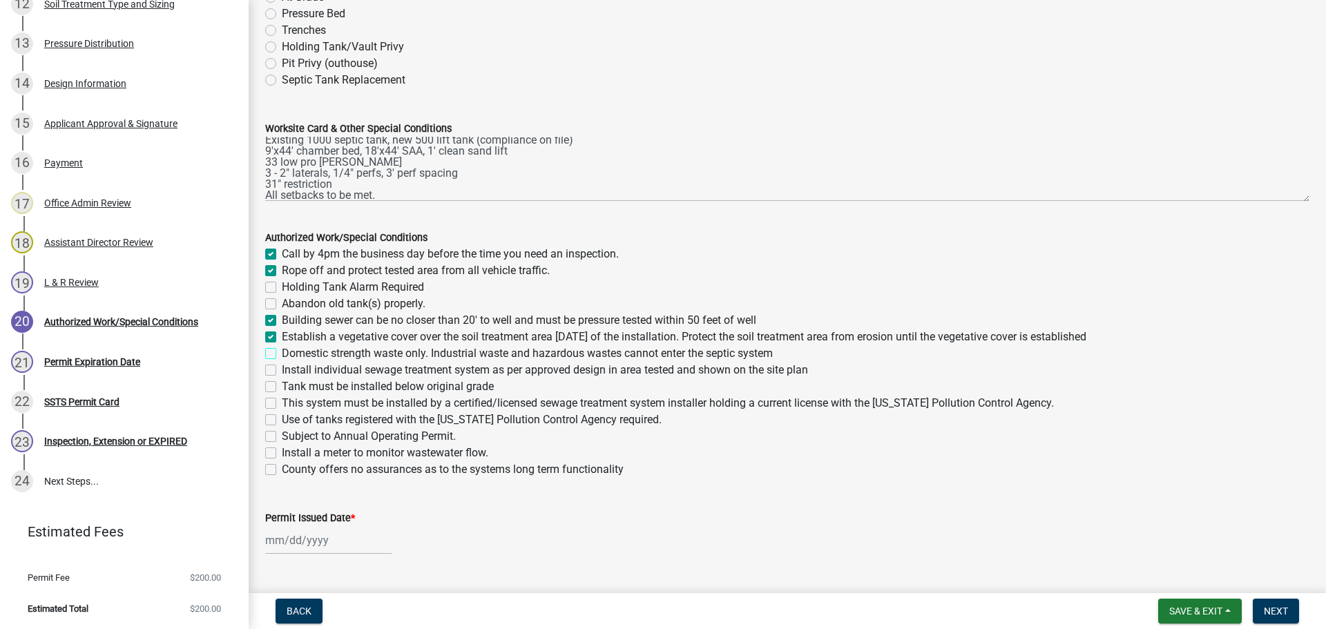
click at [282, 352] on input "Domestic strength waste only. Industrial waste and hazardous wastes cannot ente…" at bounding box center [286, 349] width 9 height 9
checkbox input "true"
checkbox input "false"
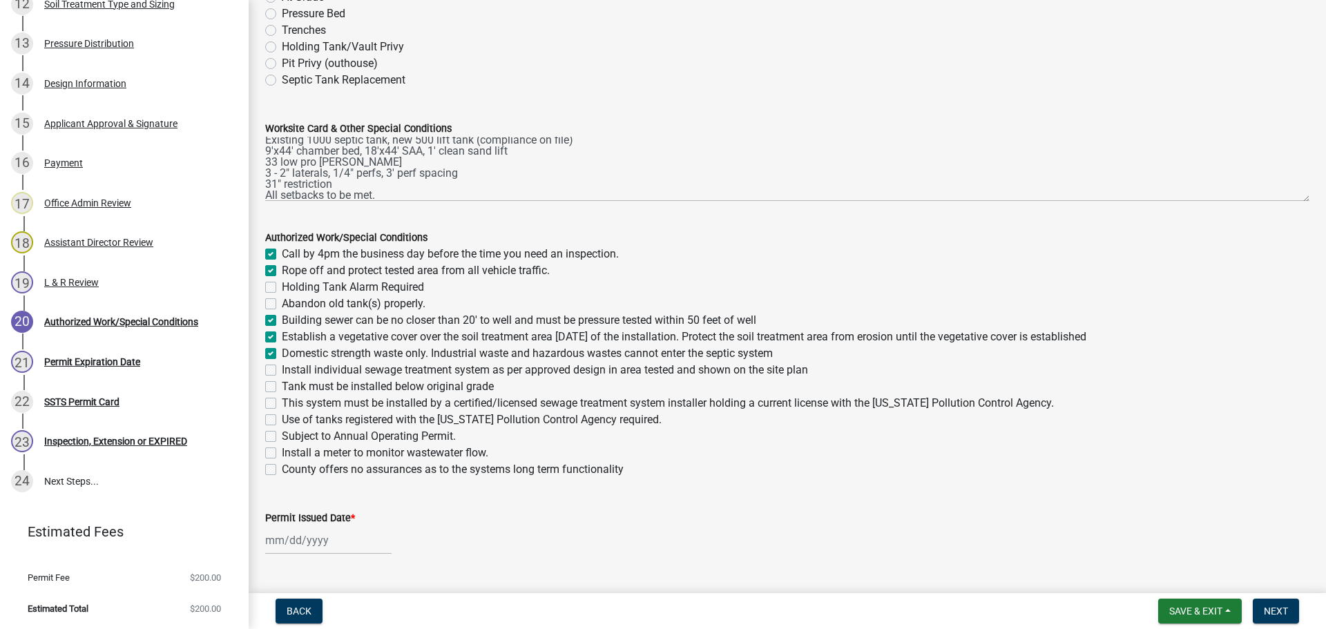
checkbox input "false"
checkbox input "true"
checkbox input "false"
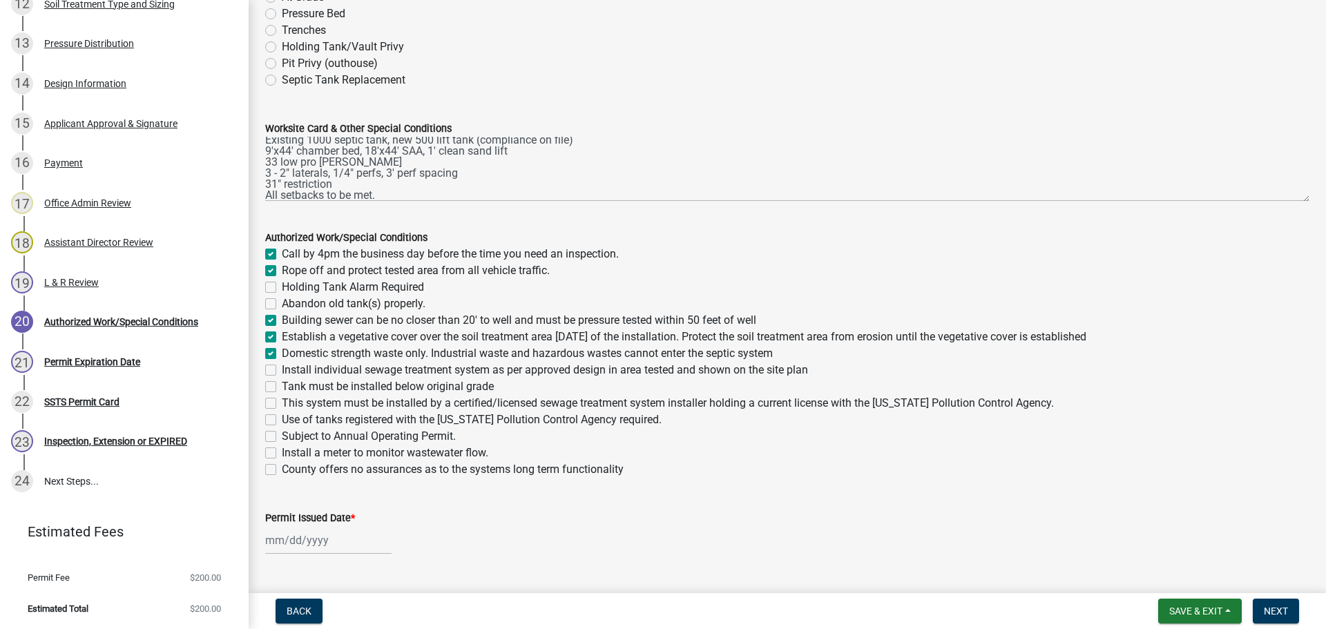
checkbox input "false"
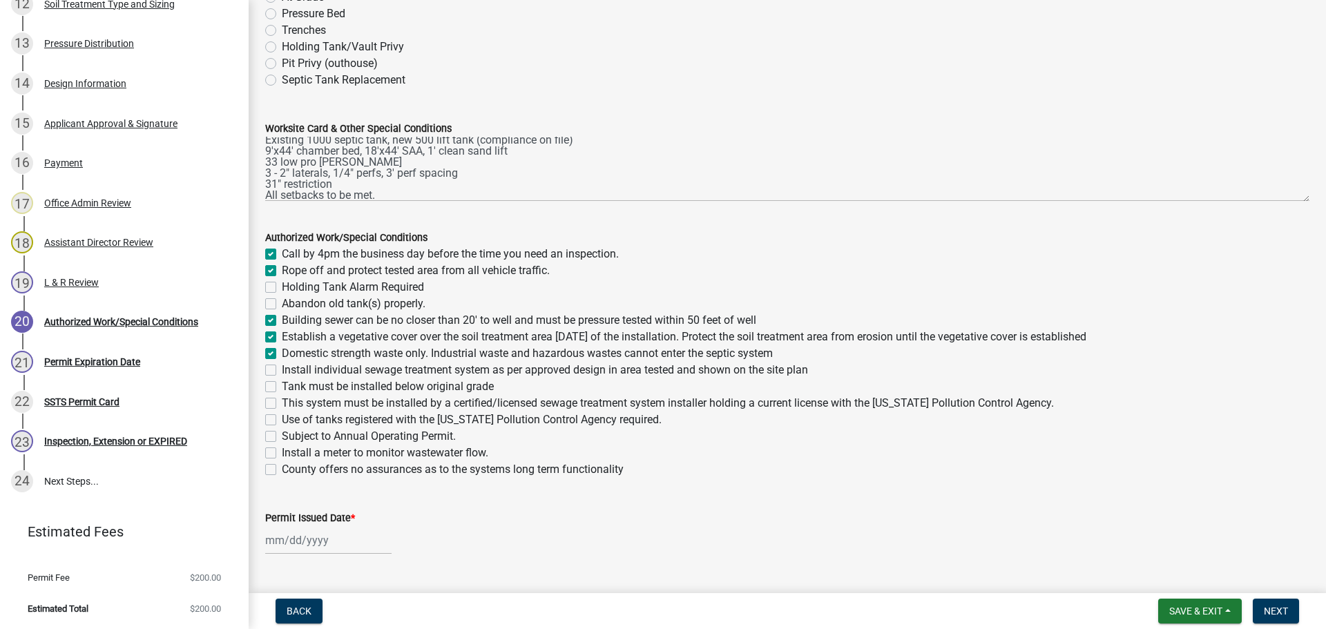
checkbox input "false"
click at [282, 369] on label "Install individual sewage treatment system as per approved design in area teste…" at bounding box center [545, 370] width 526 height 17
click at [282, 369] on input "Install individual sewage treatment system as per approved design in area teste…" at bounding box center [286, 366] width 9 height 9
checkbox input "true"
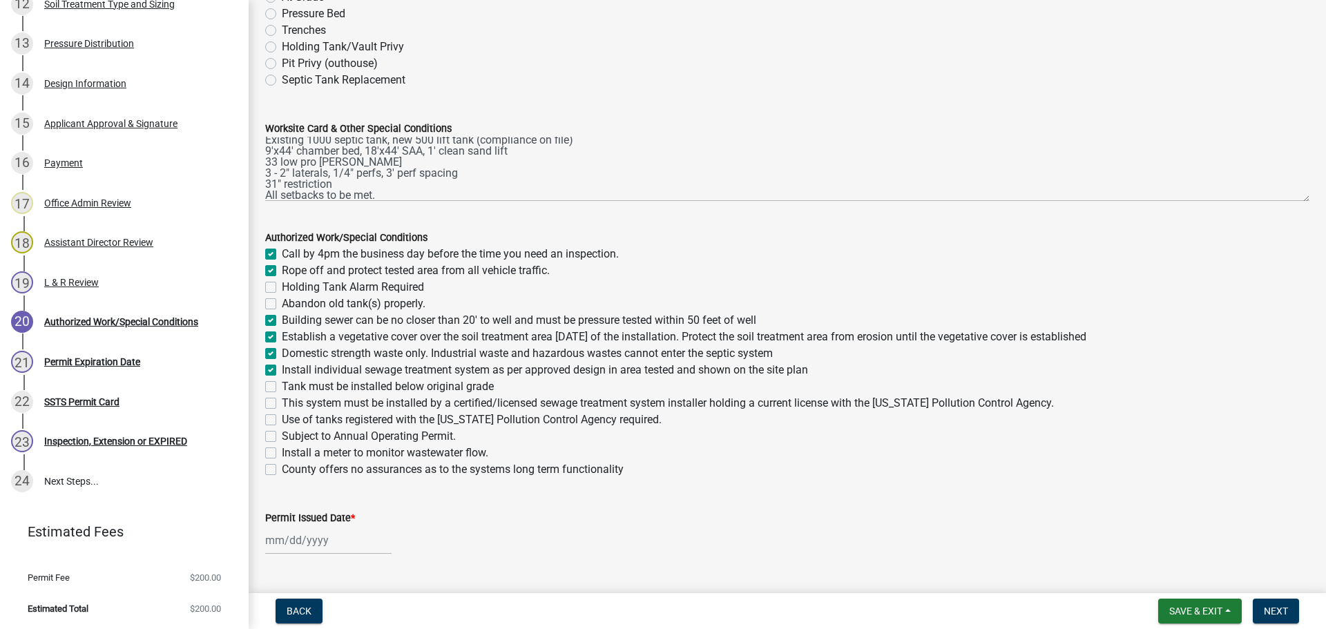
checkbox input "true"
checkbox input "false"
checkbox input "true"
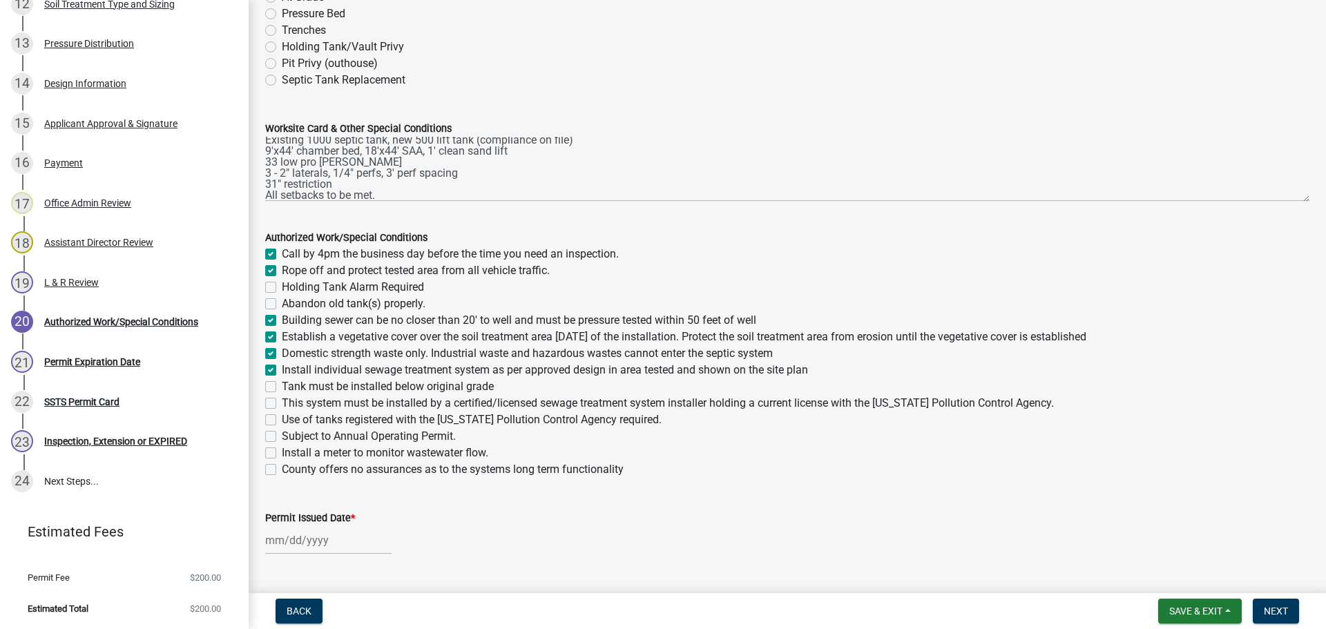
checkbox input "true"
checkbox input "false"
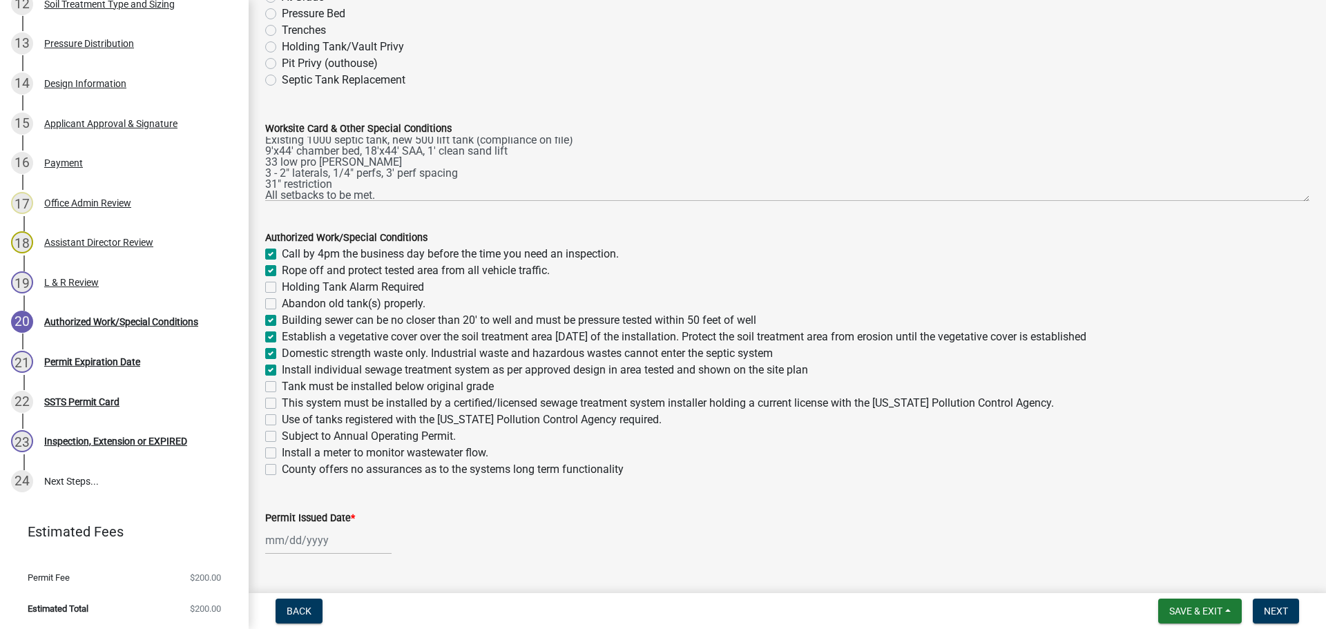
checkbox input "false"
click at [282, 387] on label "Tank must be installed below original grade" at bounding box center [388, 386] width 212 height 17
click at [282, 387] on input "Tank must be installed below original grade" at bounding box center [286, 382] width 9 height 9
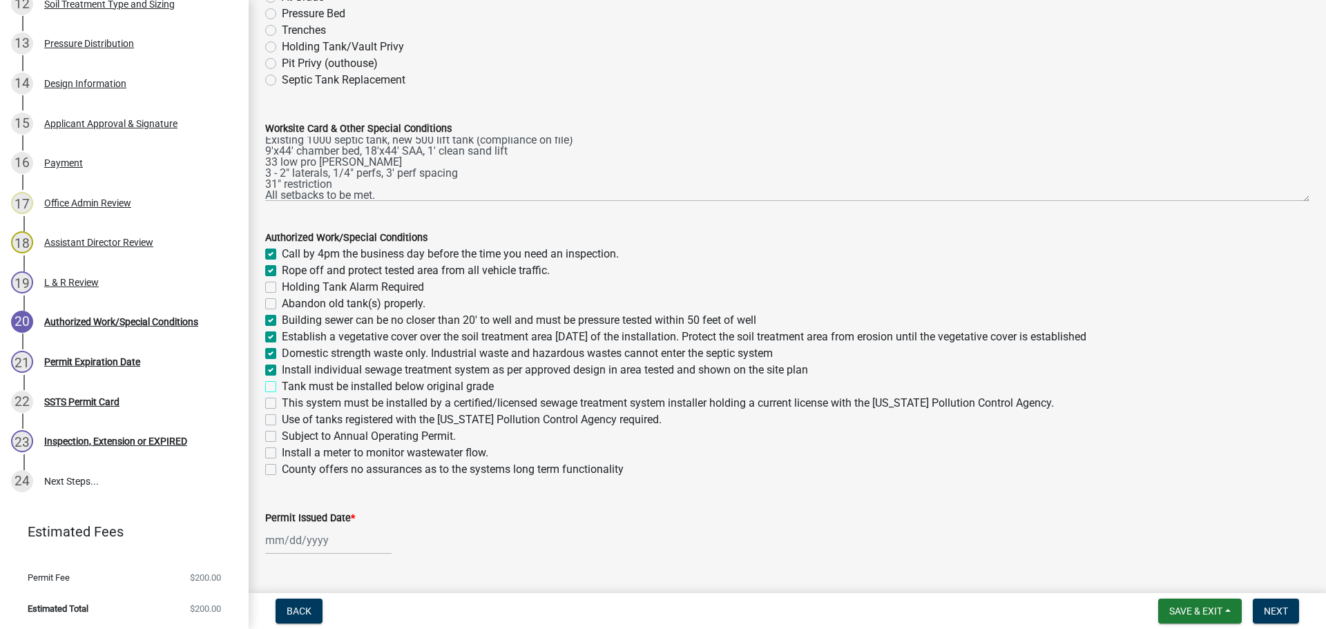
checkbox input "true"
checkbox input "false"
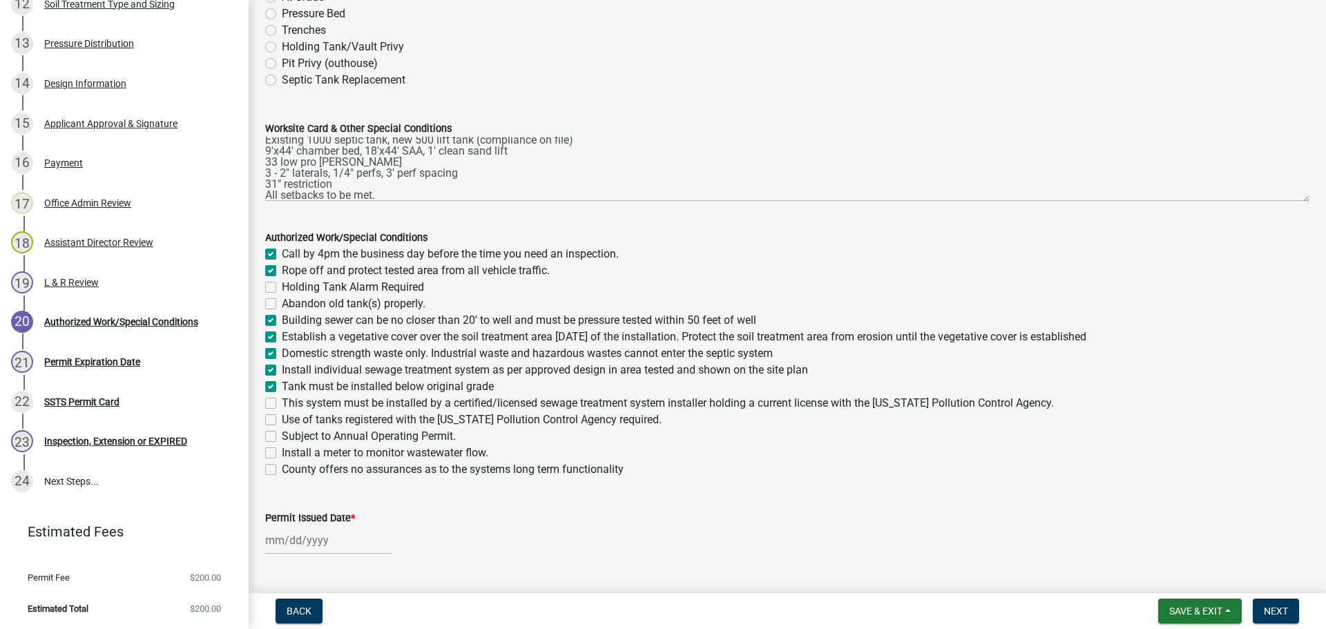
checkbox input "true"
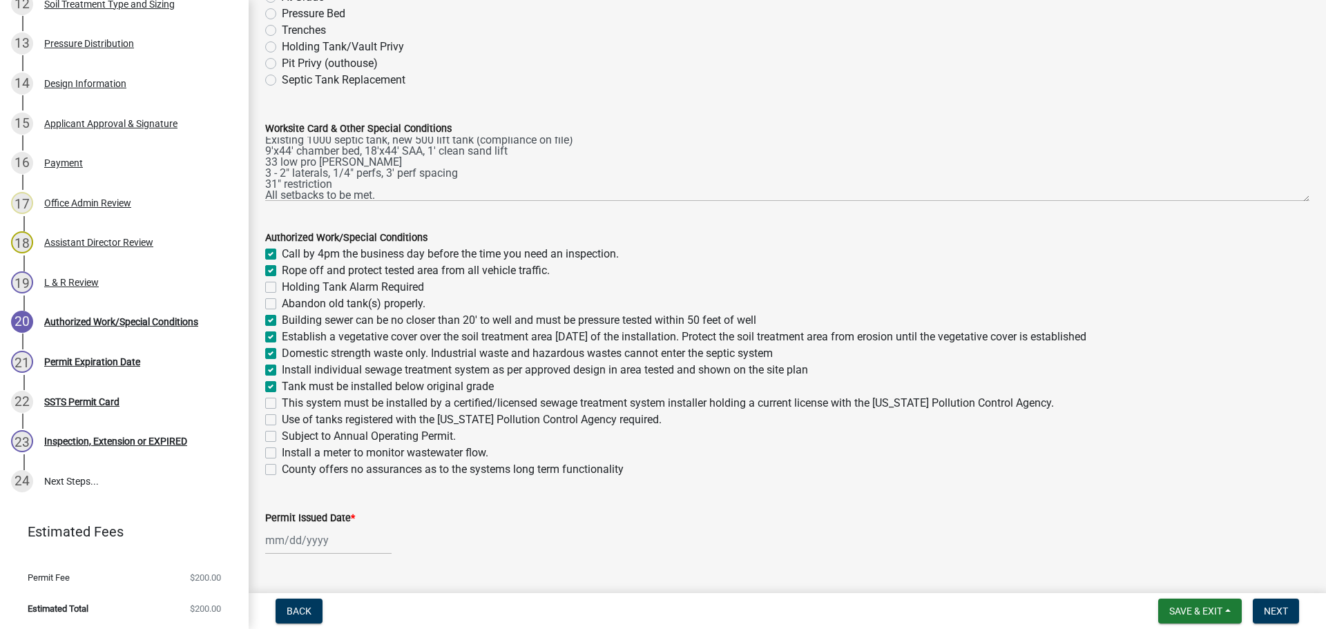
checkbox input "false"
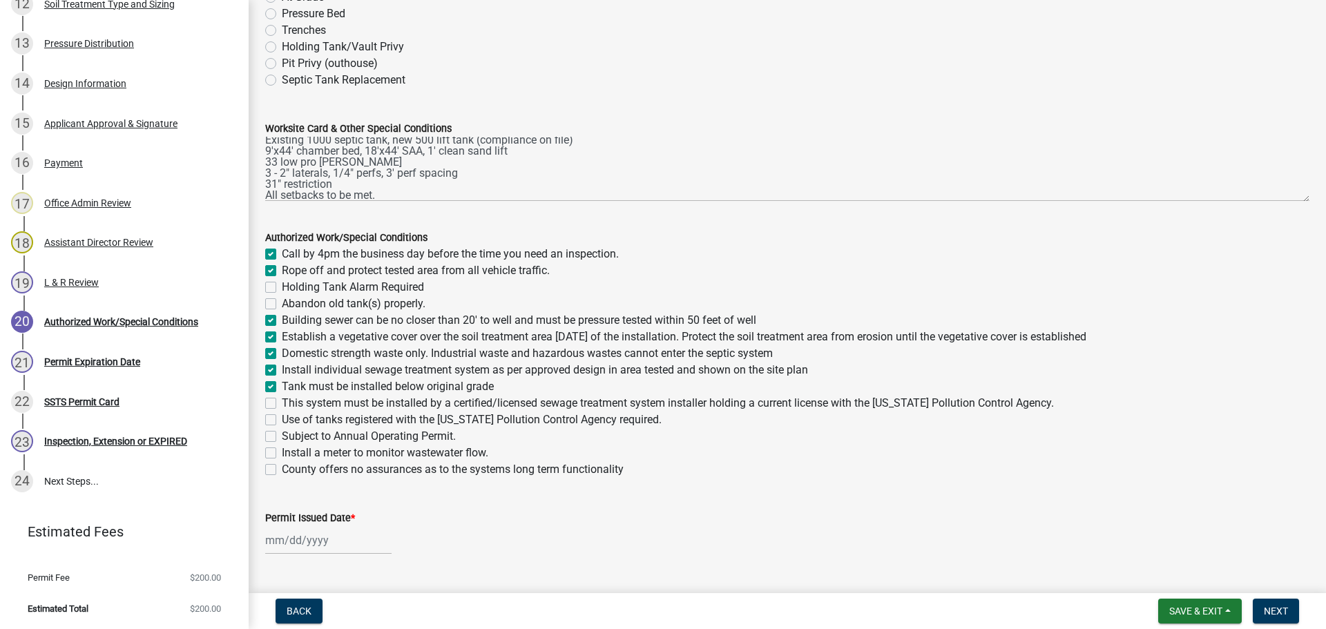
click at [282, 403] on label "This system must be installed by a certified/licensed sewage treatment system i…" at bounding box center [668, 403] width 772 height 17
click at [282, 403] on input "This system must be installed by a certified/licensed sewage treatment system i…" at bounding box center [286, 399] width 9 height 9
checkbox input "true"
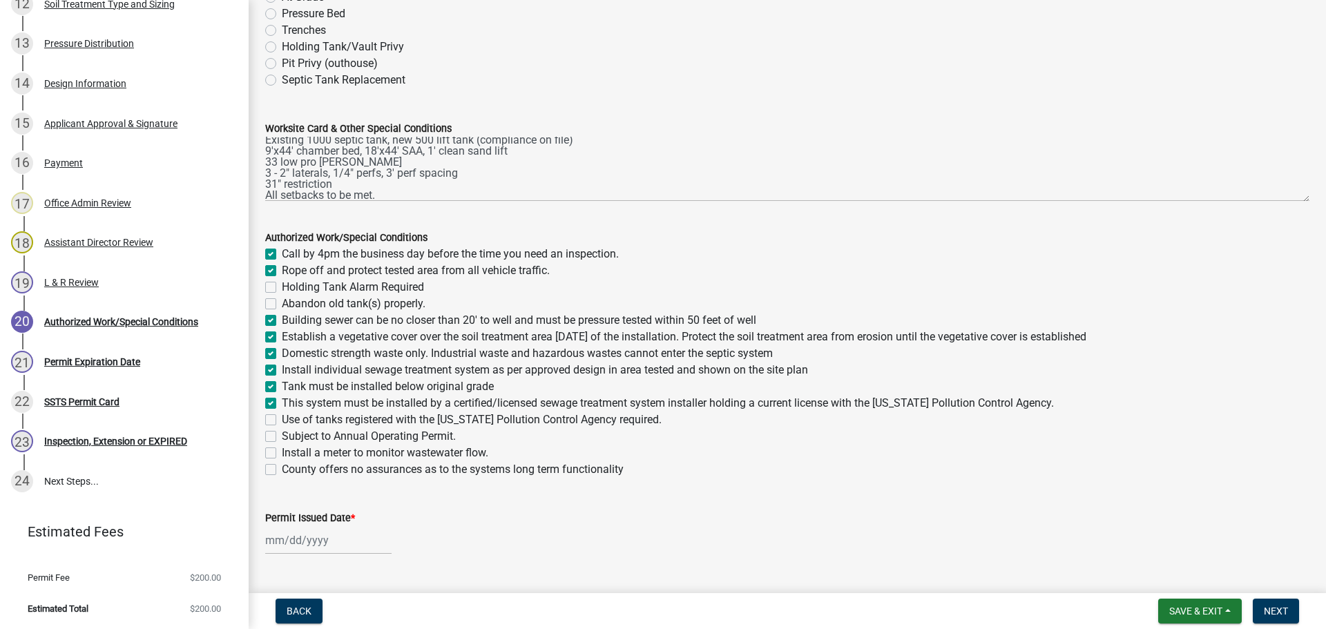
checkbox input "false"
checkbox input "true"
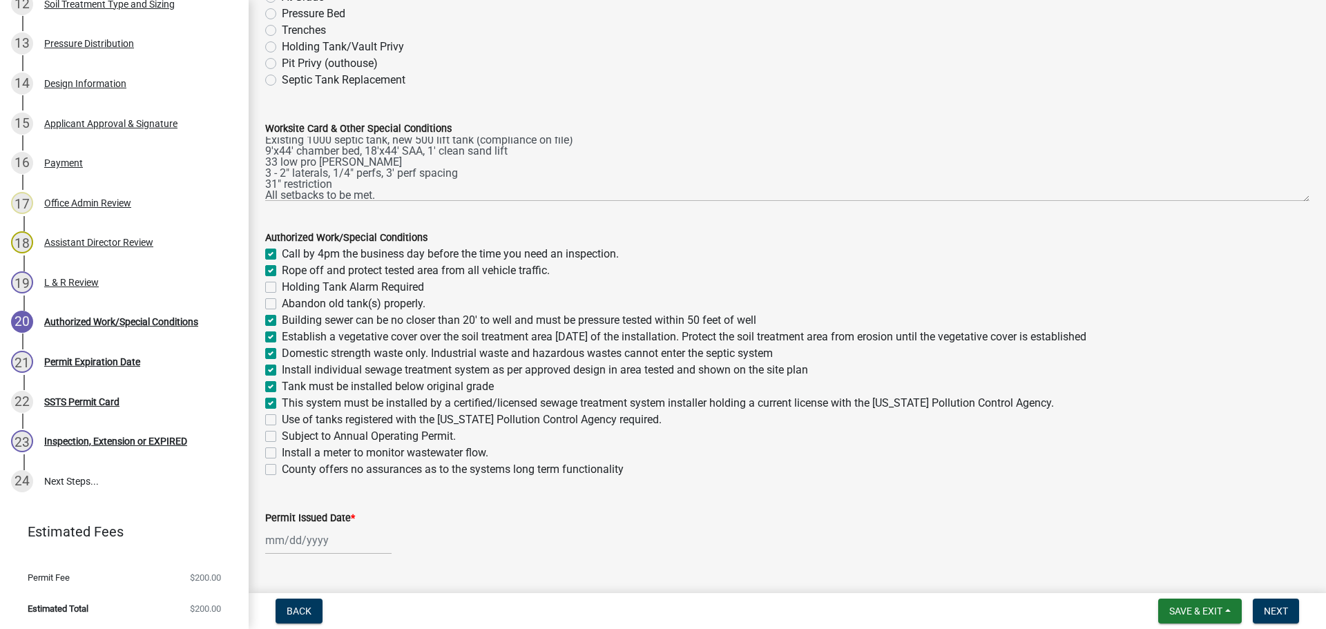
checkbox input "true"
checkbox input "false"
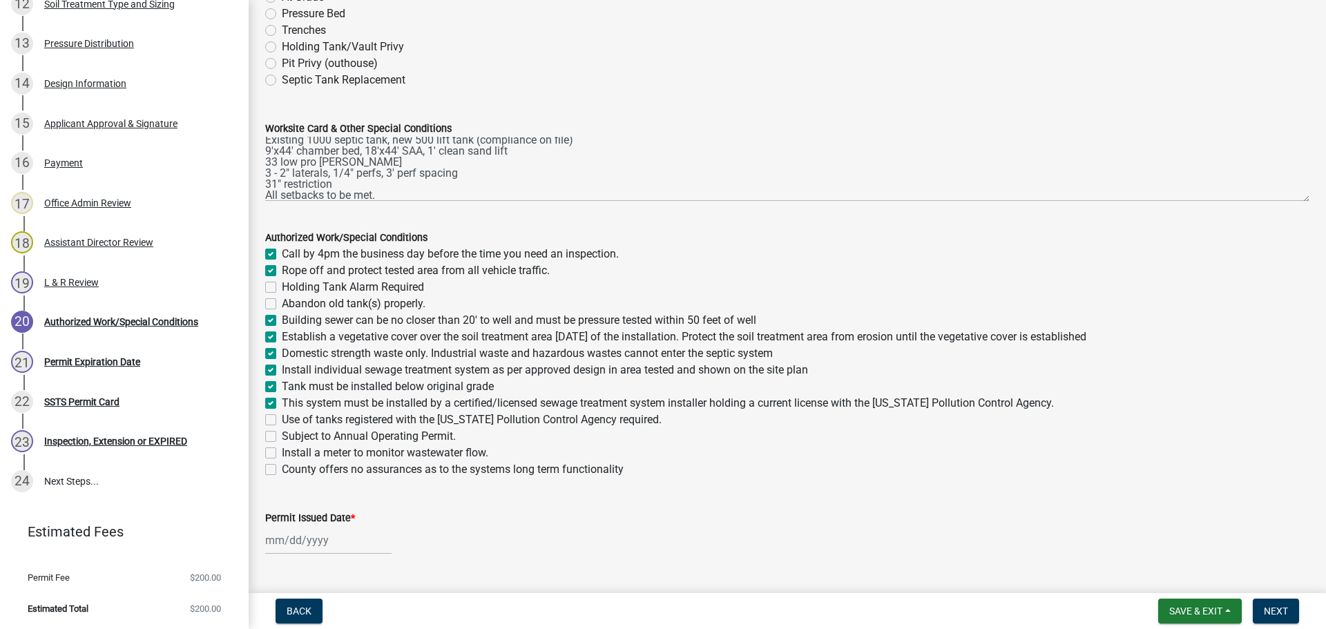
checkbox input "false"
click at [282, 422] on label "Use of tanks registered with the [US_STATE] Pollution Control Agency required." at bounding box center [472, 420] width 380 height 17
click at [282, 421] on input "Use of tanks registered with the [US_STATE] Pollution Control Agency required." at bounding box center [286, 416] width 9 height 9
checkbox input "true"
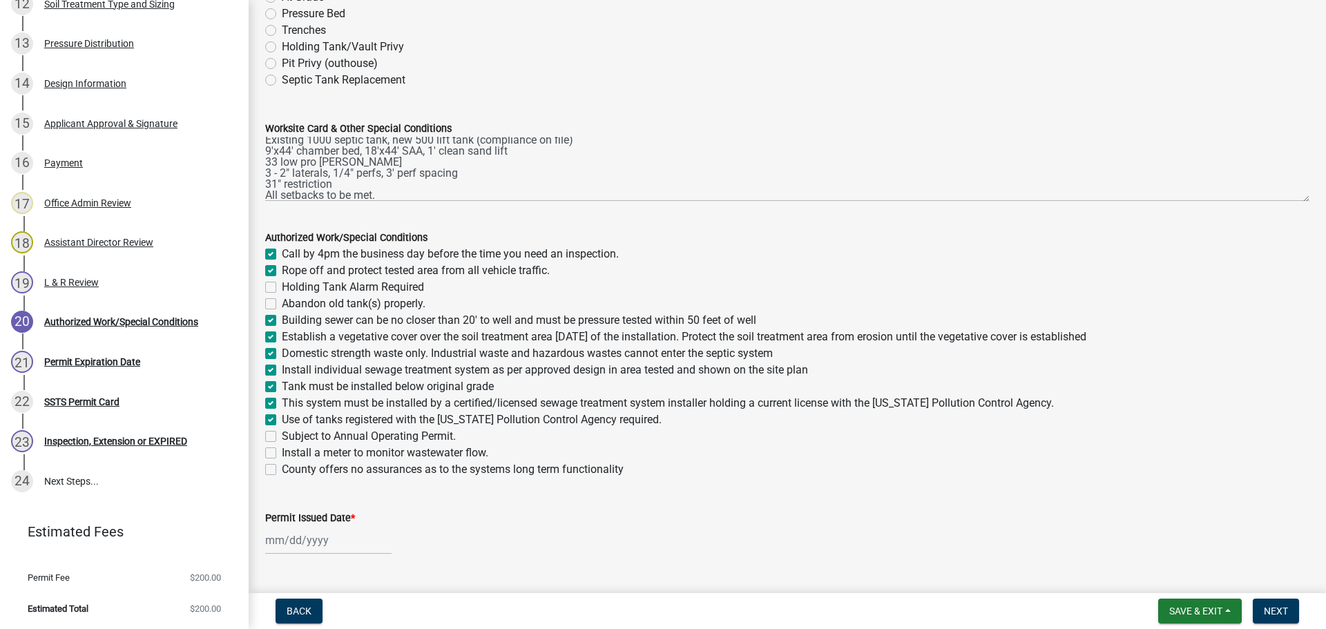
checkbox input "true"
checkbox input "false"
checkbox input "true"
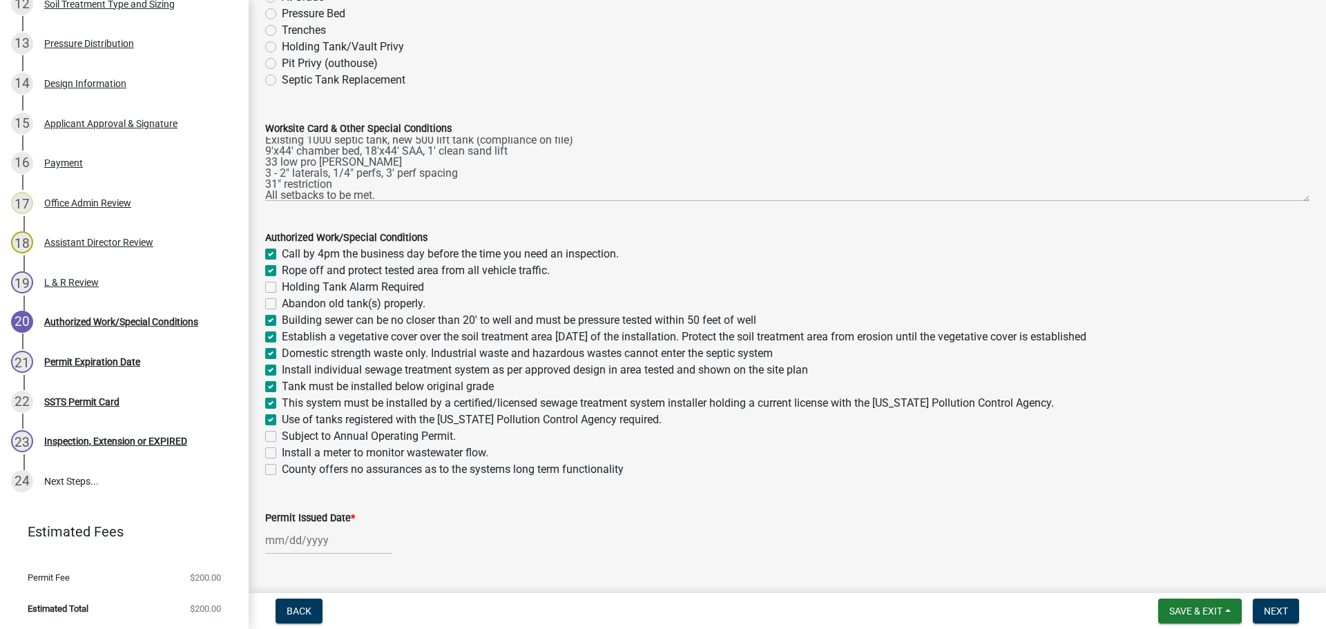
checkbox input "true"
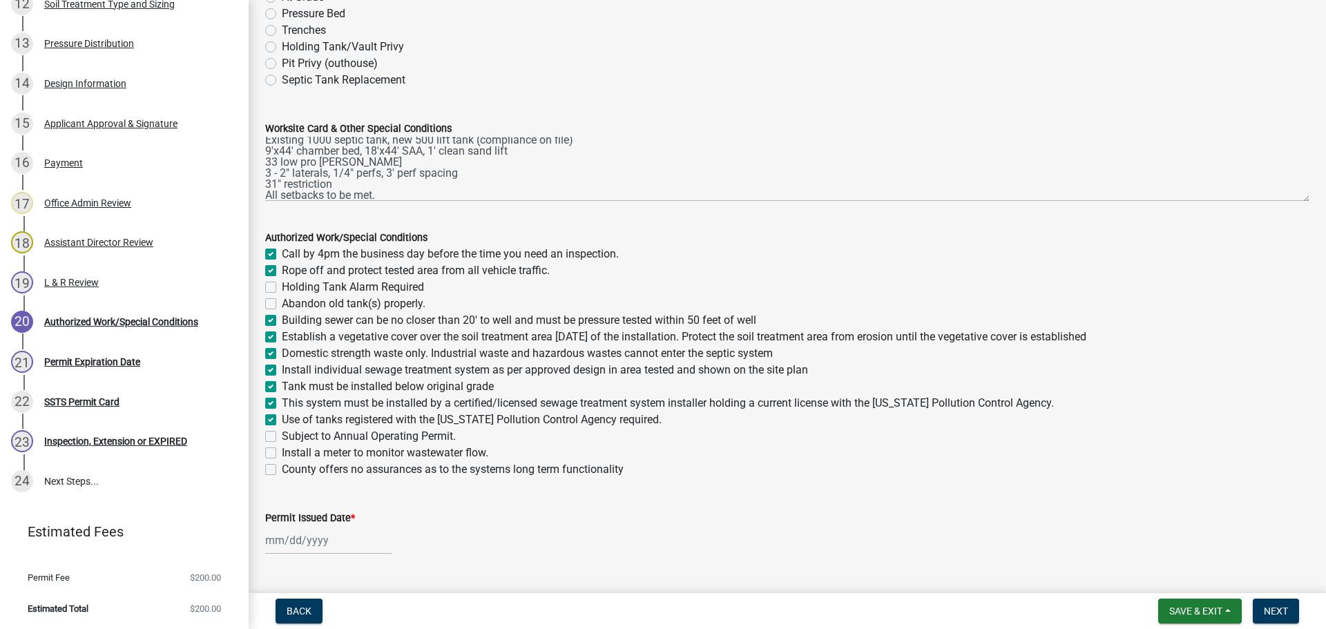
checkbox input "true"
checkbox input "false"
click at [282, 451] on label "Install a meter to monitor wastewater flow." at bounding box center [385, 453] width 207 height 17
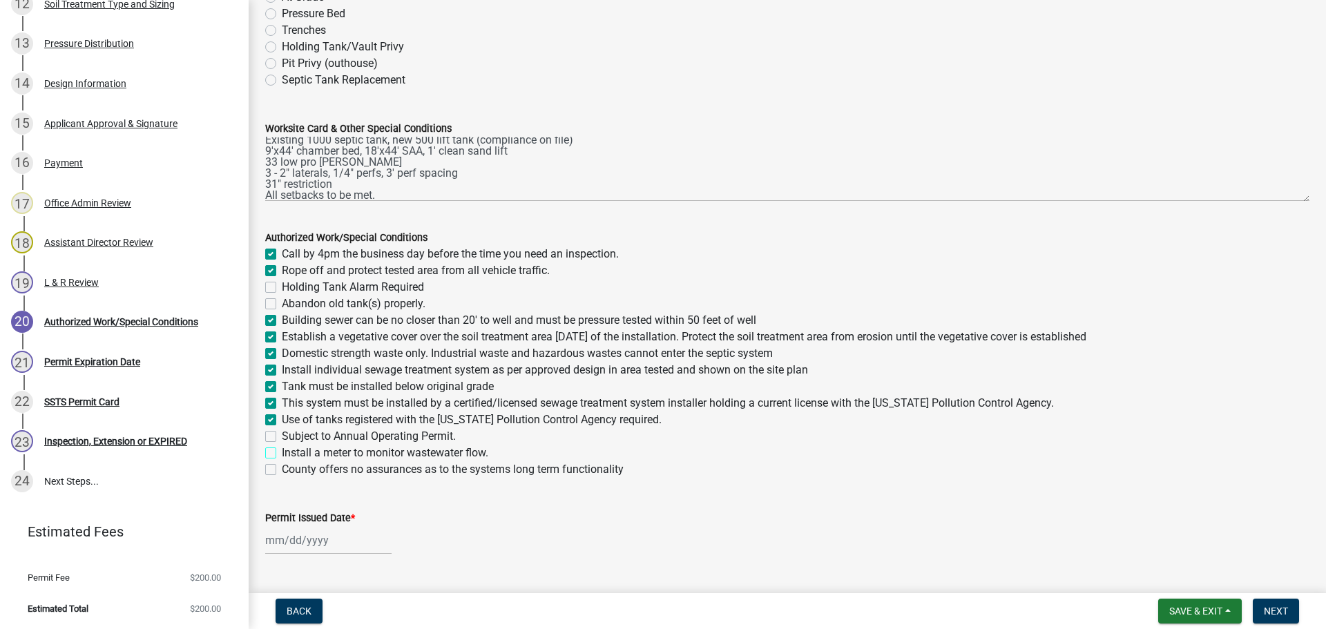
click at [282, 451] on input "Install a meter to monitor wastewater flow." at bounding box center [286, 449] width 9 height 9
checkbox input "true"
checkbox input "false"
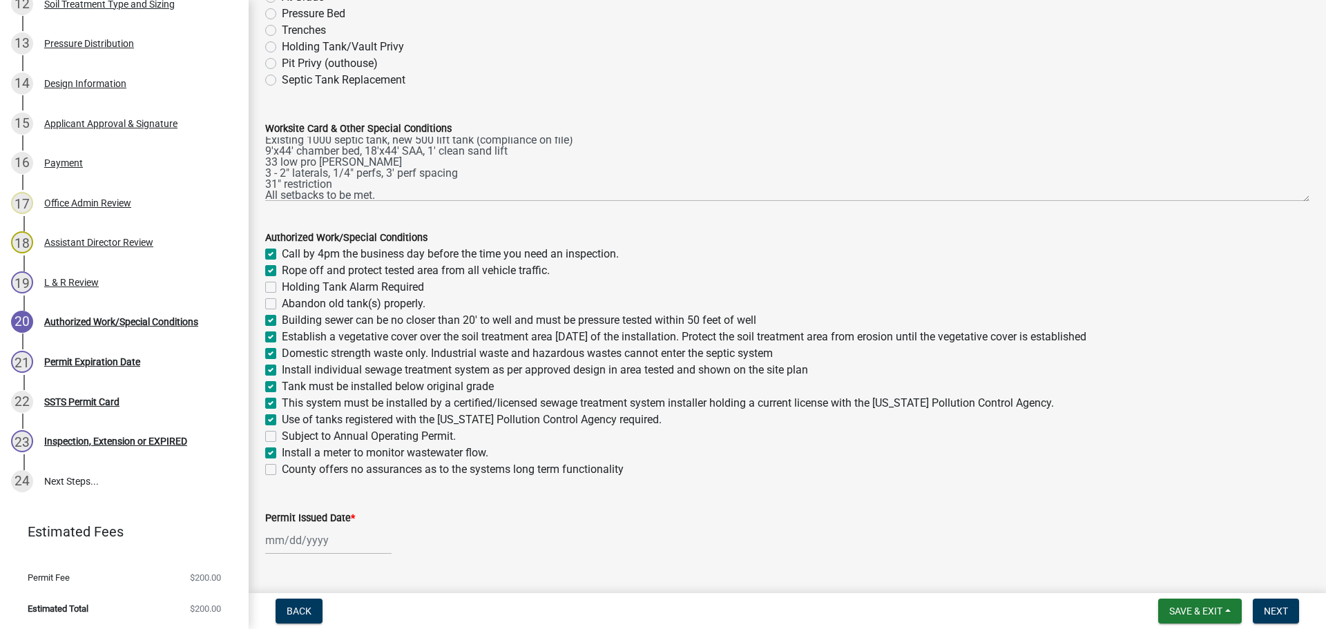
checkbox input "false"
checkbox input "true"
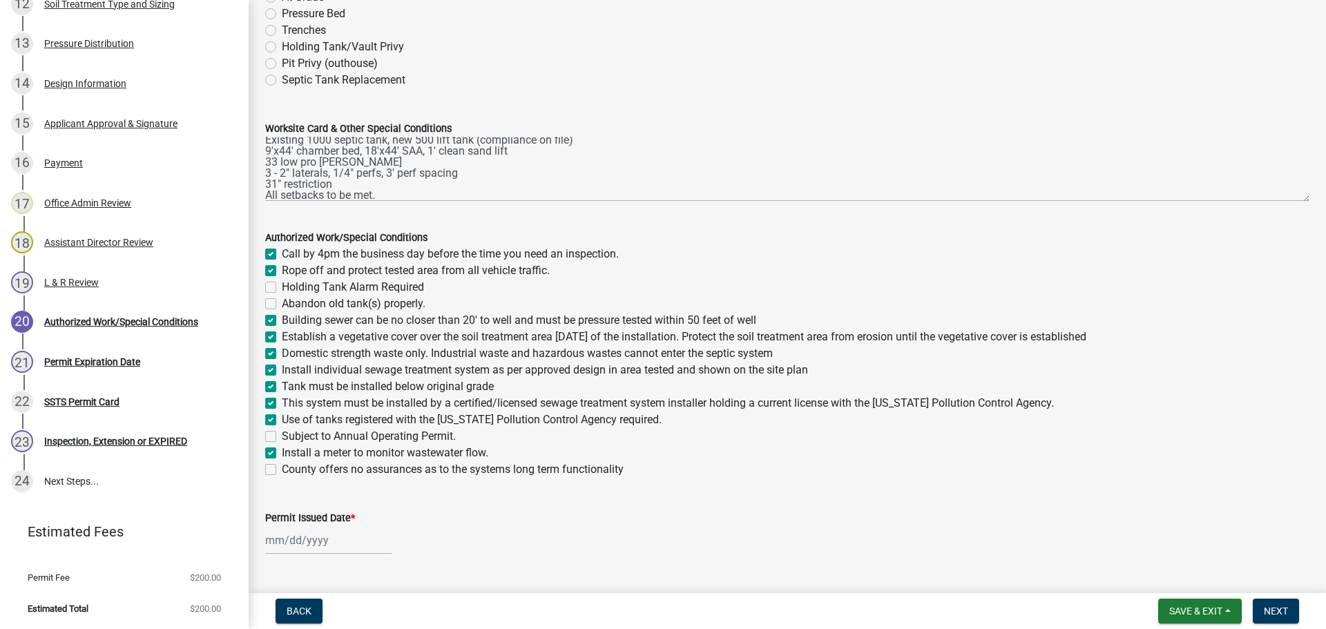
checkbox input "true"
checkbox input "false"
checkbox input "true"
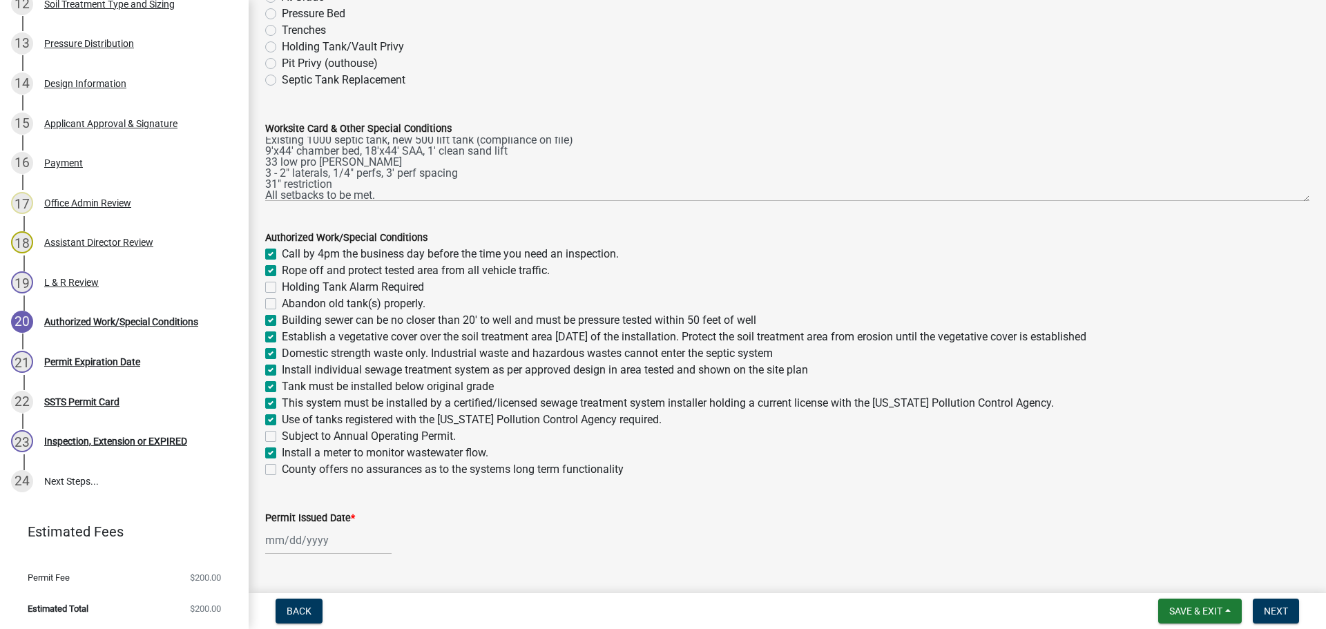
checkbox input "false"
click at [351, 547] on div at bounding box center [328, 540] width 126 height 28
select select "8"
select select "2025"
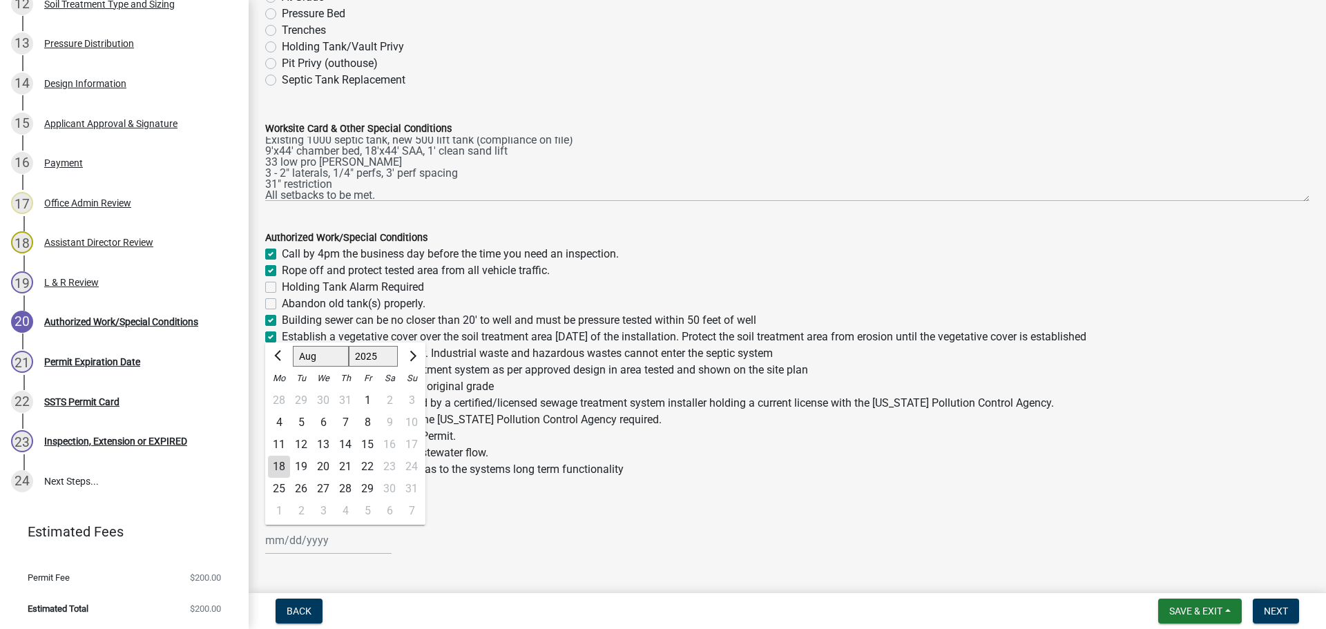
click at [279, 462] on div "18" at bounding box center [279, 467] width 22 height 22
type input "[DATE]"
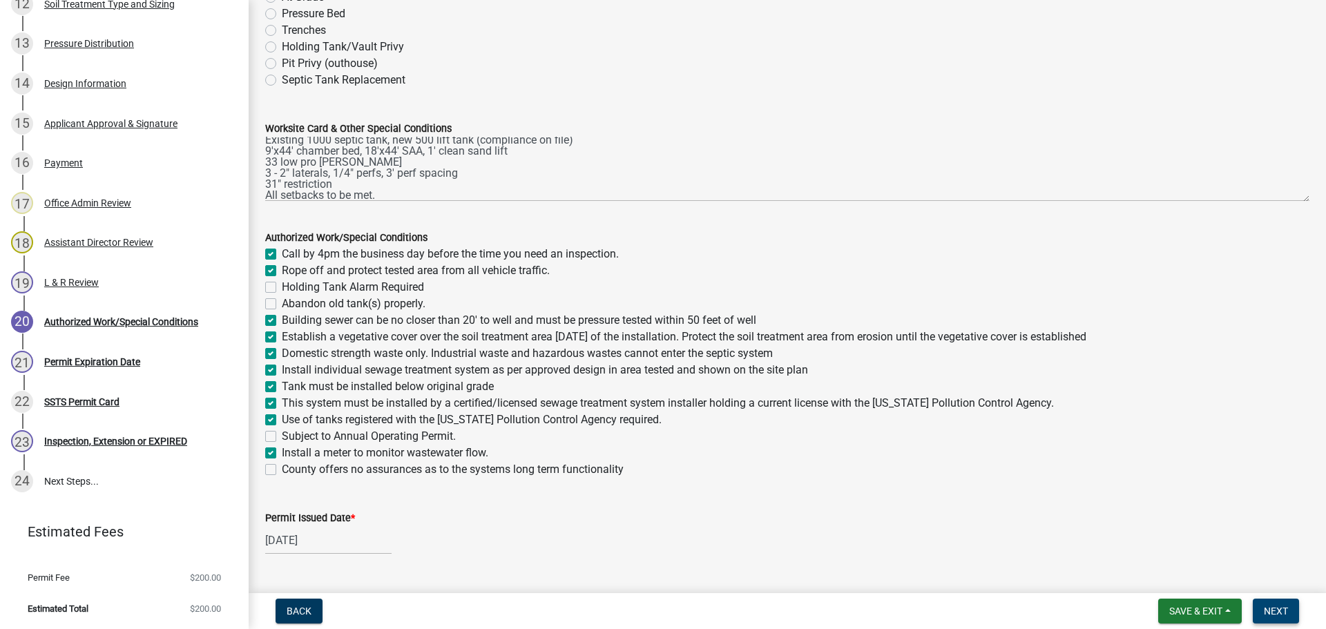
drag, startPoint x: 1265, startPoint y: 616, endPoint x: 1276, endPoint y: 620, distance: 12.2
click at [1265, 616] on span "Next" at bounding box center [1276, 611] width 24 height 11
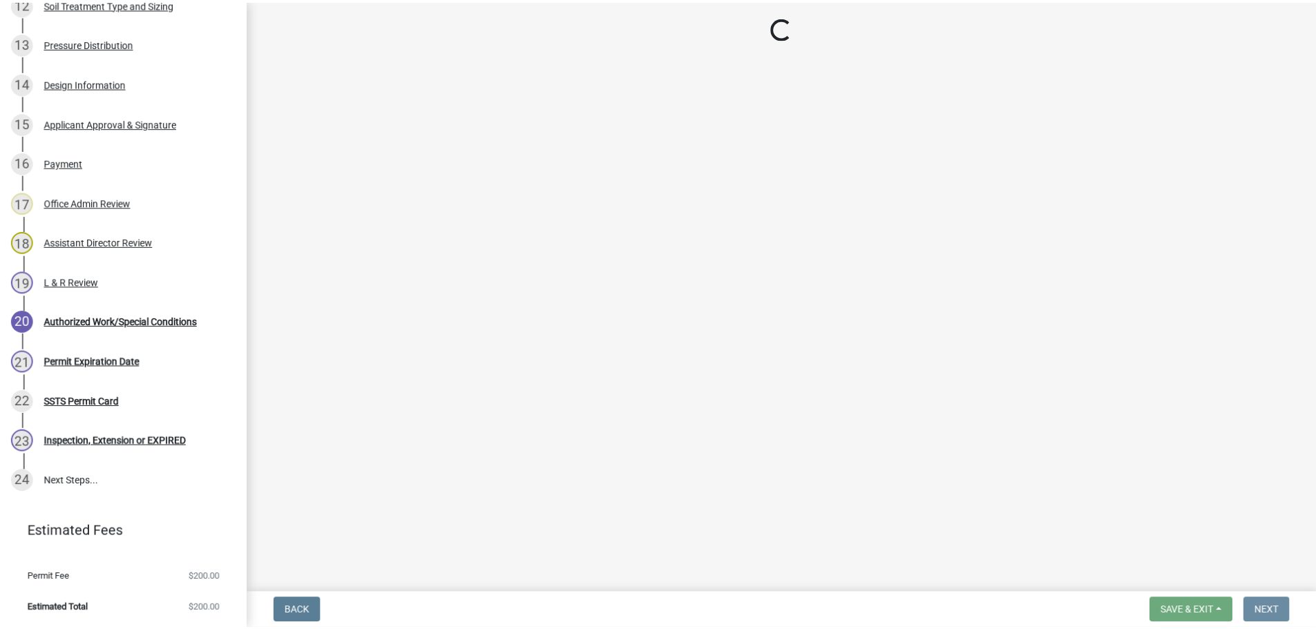
scroll to position [0, 0]
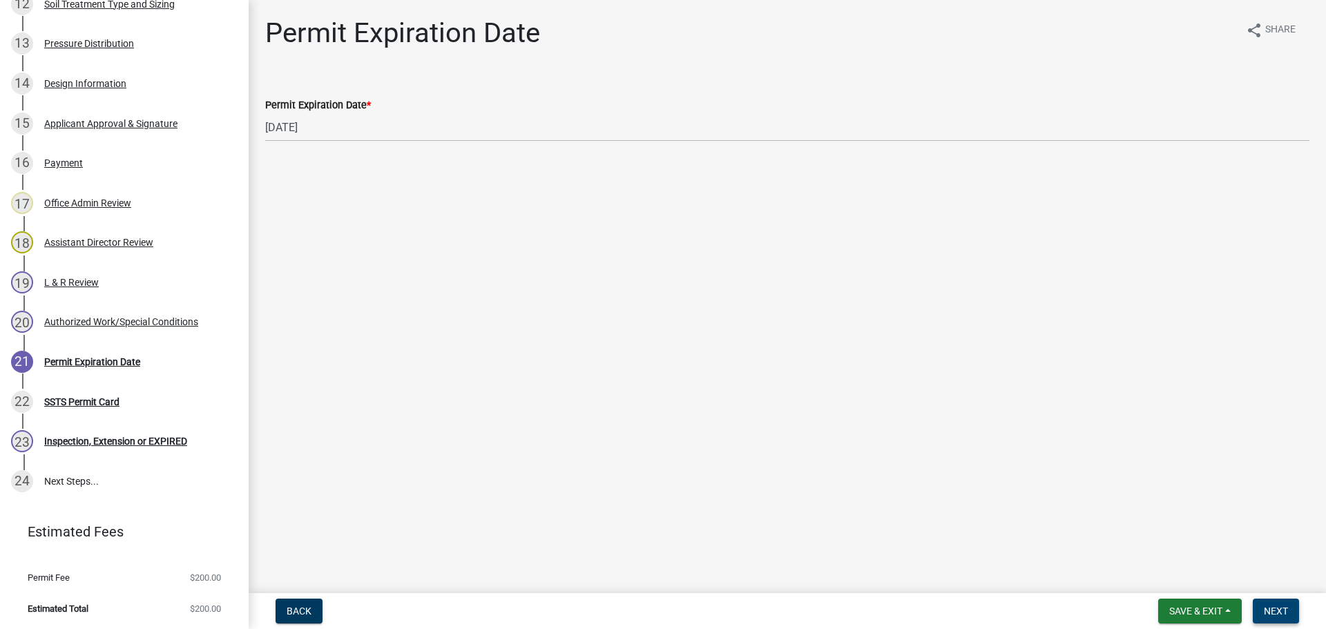
click at [1292, 599] on button "Next" at bounding box center [1276, 611] width 46 height 25
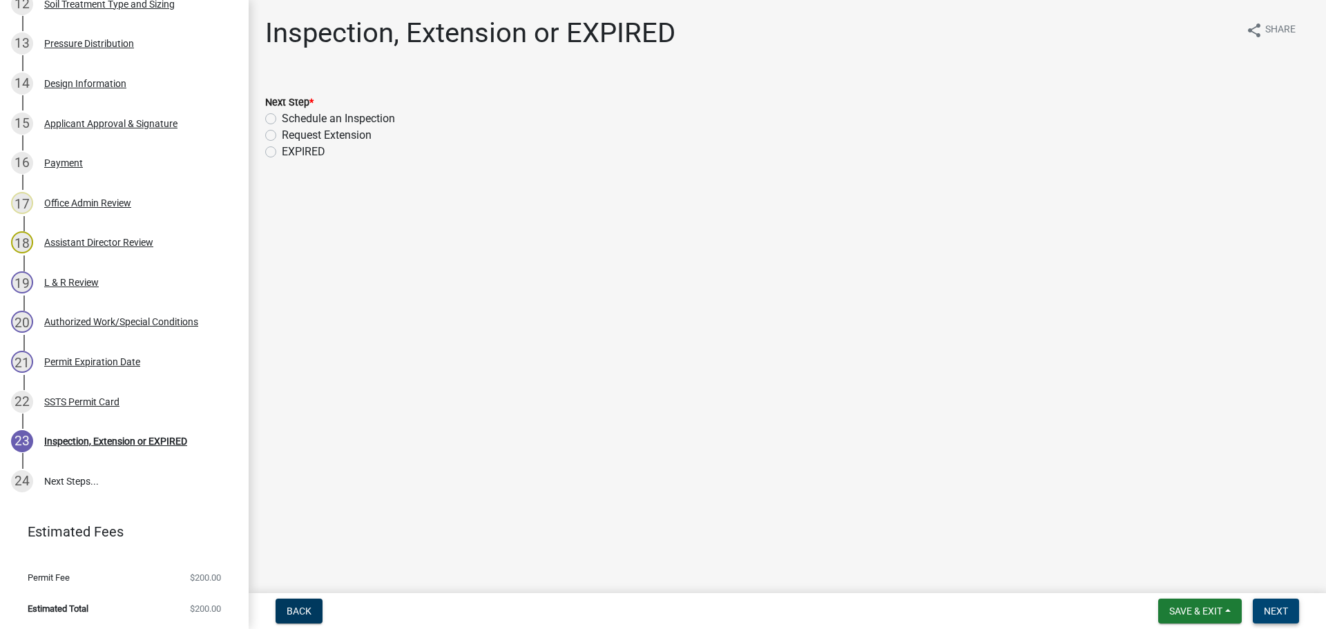
click at [1290, 613] on button "Next" at bounding box center [1276, 611] width 46 height 25
click at [1212, 606] on span "Save & Exit" at bounding box center [1195, 611] width 53 height 11
click at [1198, 584] on button "Save & Exit" at bounding box center [1186, 575] width 111 height 33
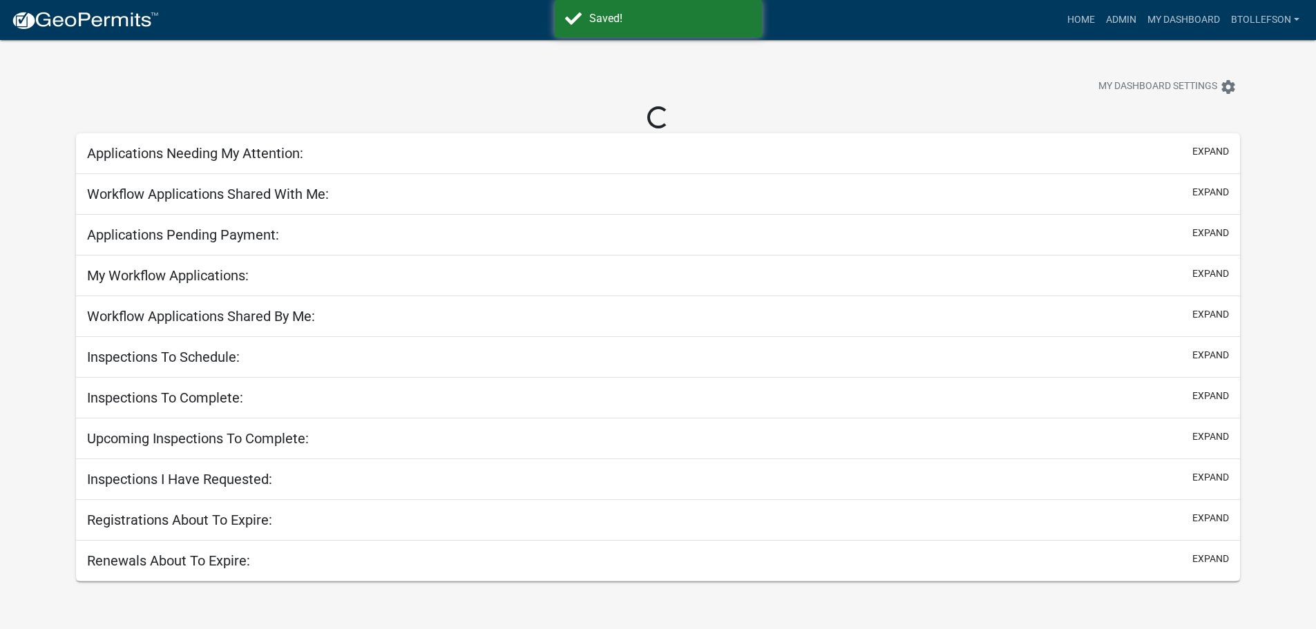
select select "3: 100"
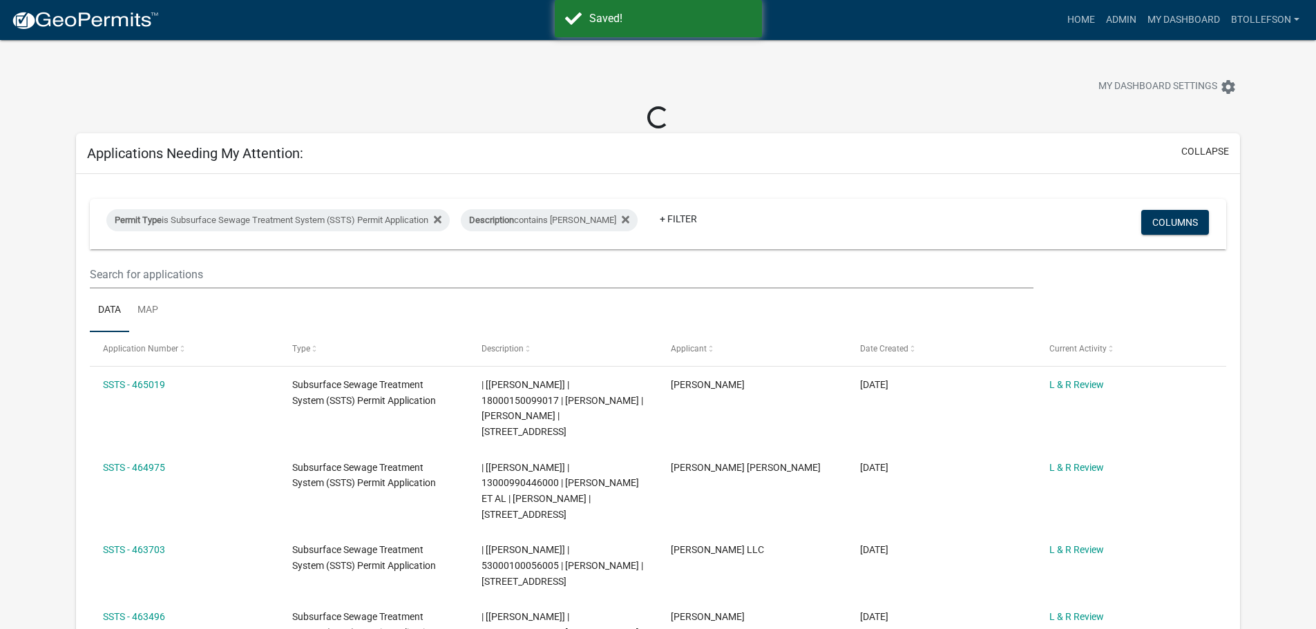
select select "3: 100"
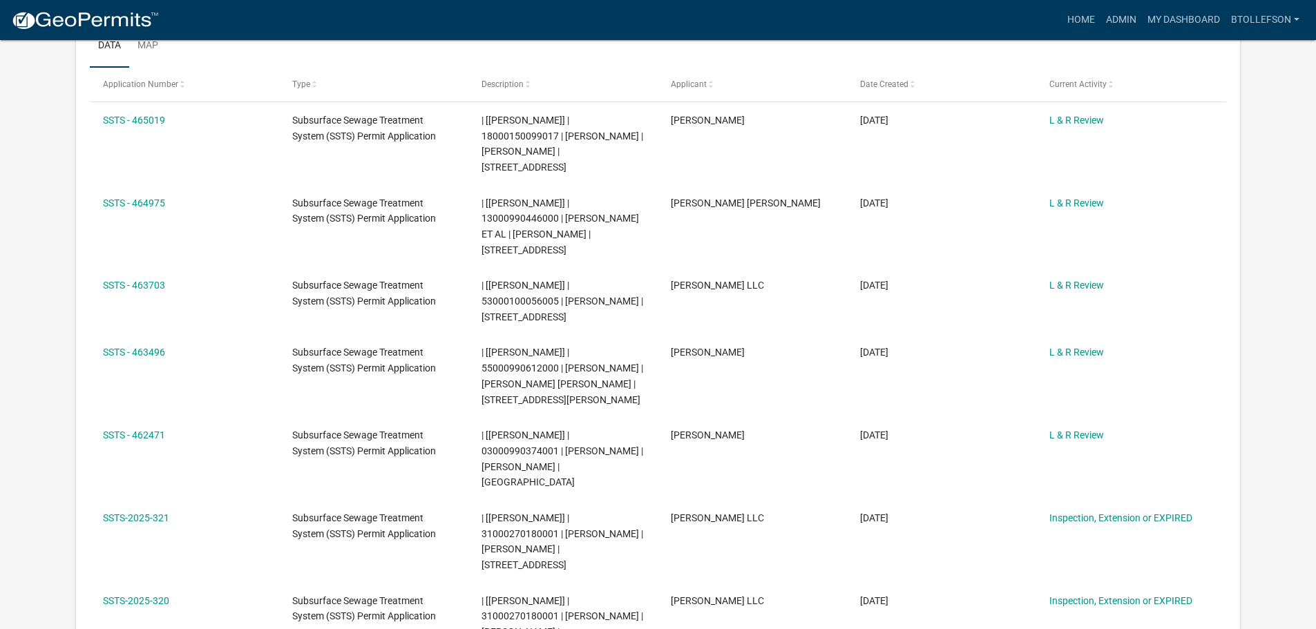
scroll to position [207, 0]
